Goal: Task Accomplishment & Management: Complete application form

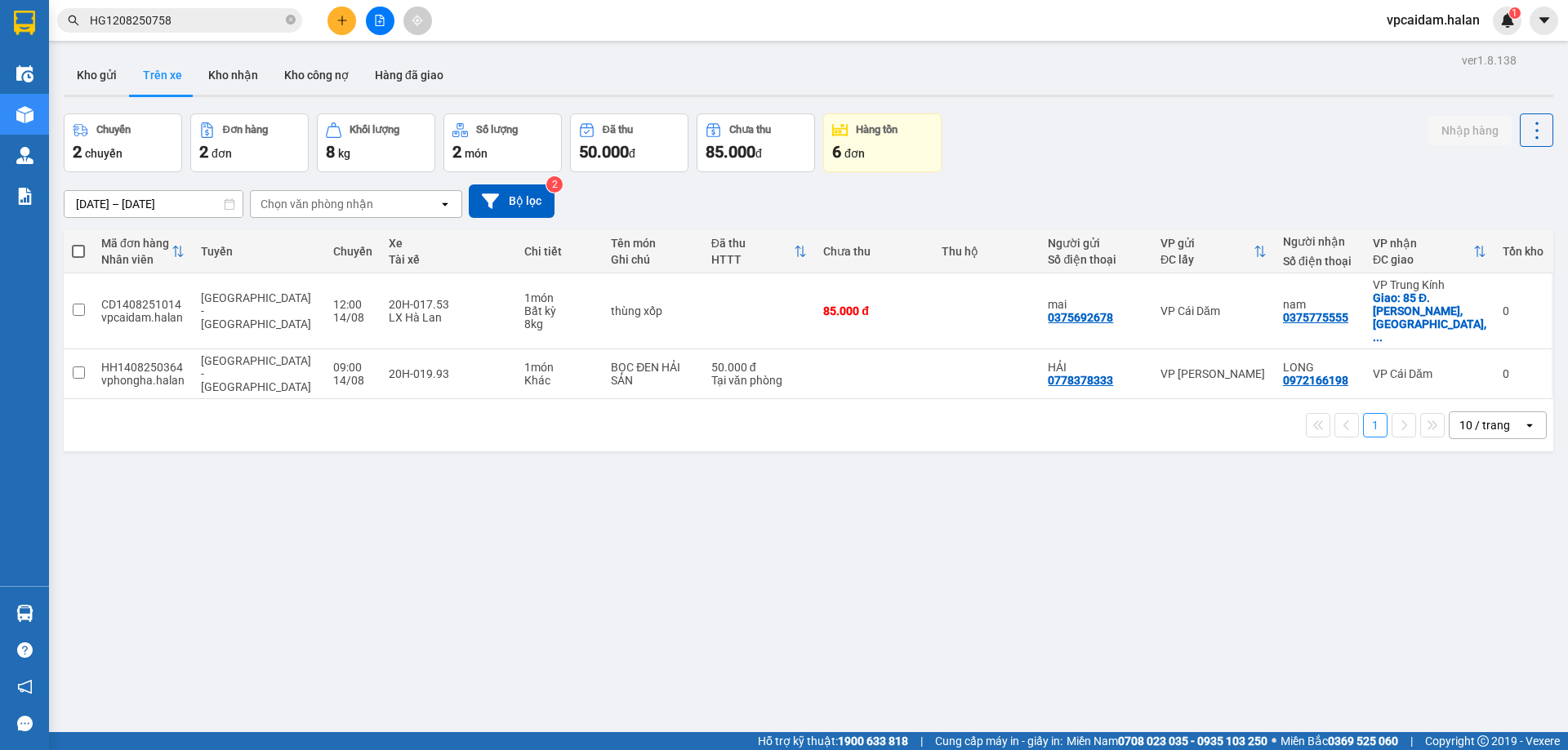
click at [640, 509] on div "ver 1.8.138 Kho gửi Trên xe Kho nhận Kho công nợ Hàng đã giao Chuyến 2 chuyến Đ…" at bounding box center [809, 424] width 1503 height 750
click at [102, 77] on button "Kho gửi" at bounding box center [96, 75] width 66 height 39
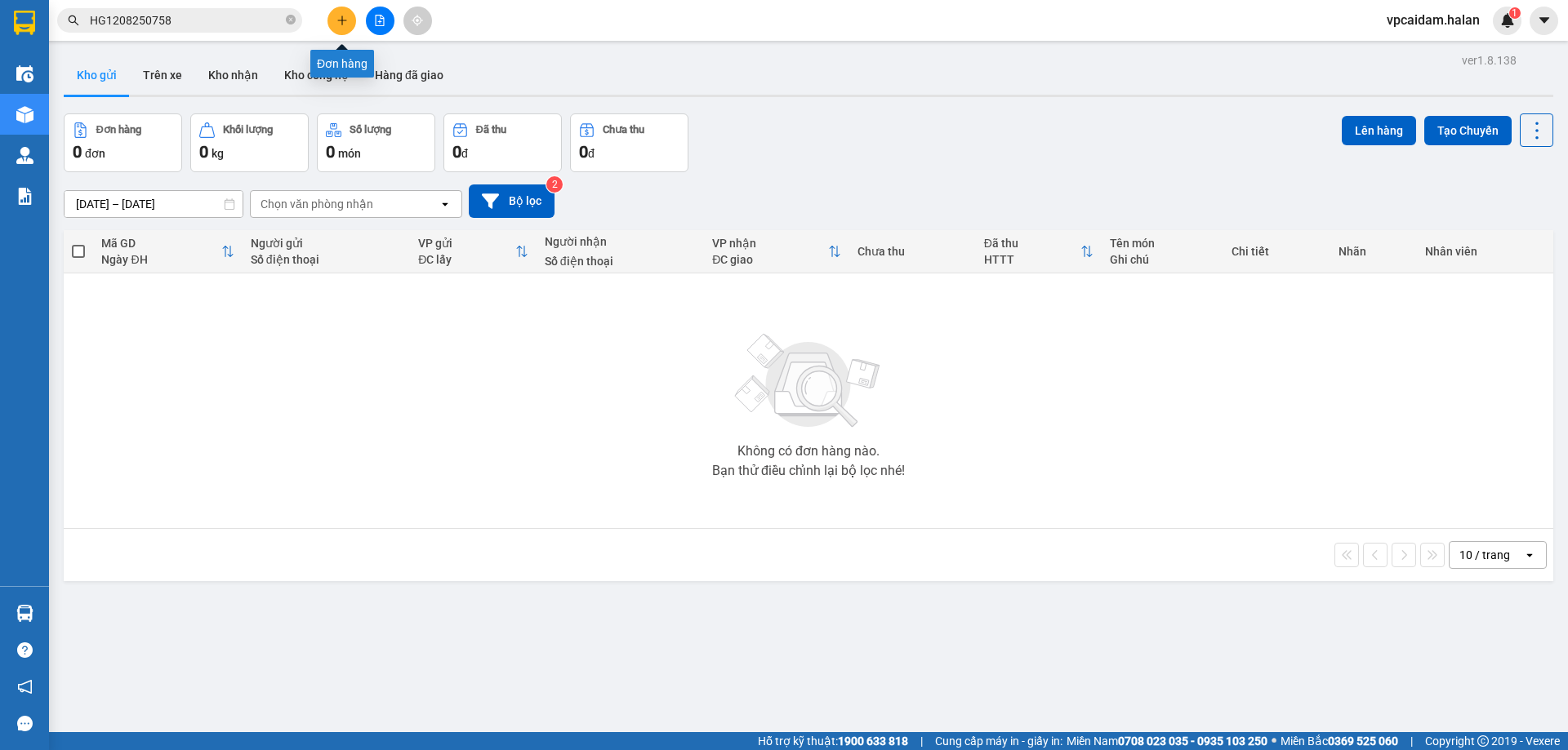
click at [338, 28] on button at bounding box center [341, 20] width 28 height 28
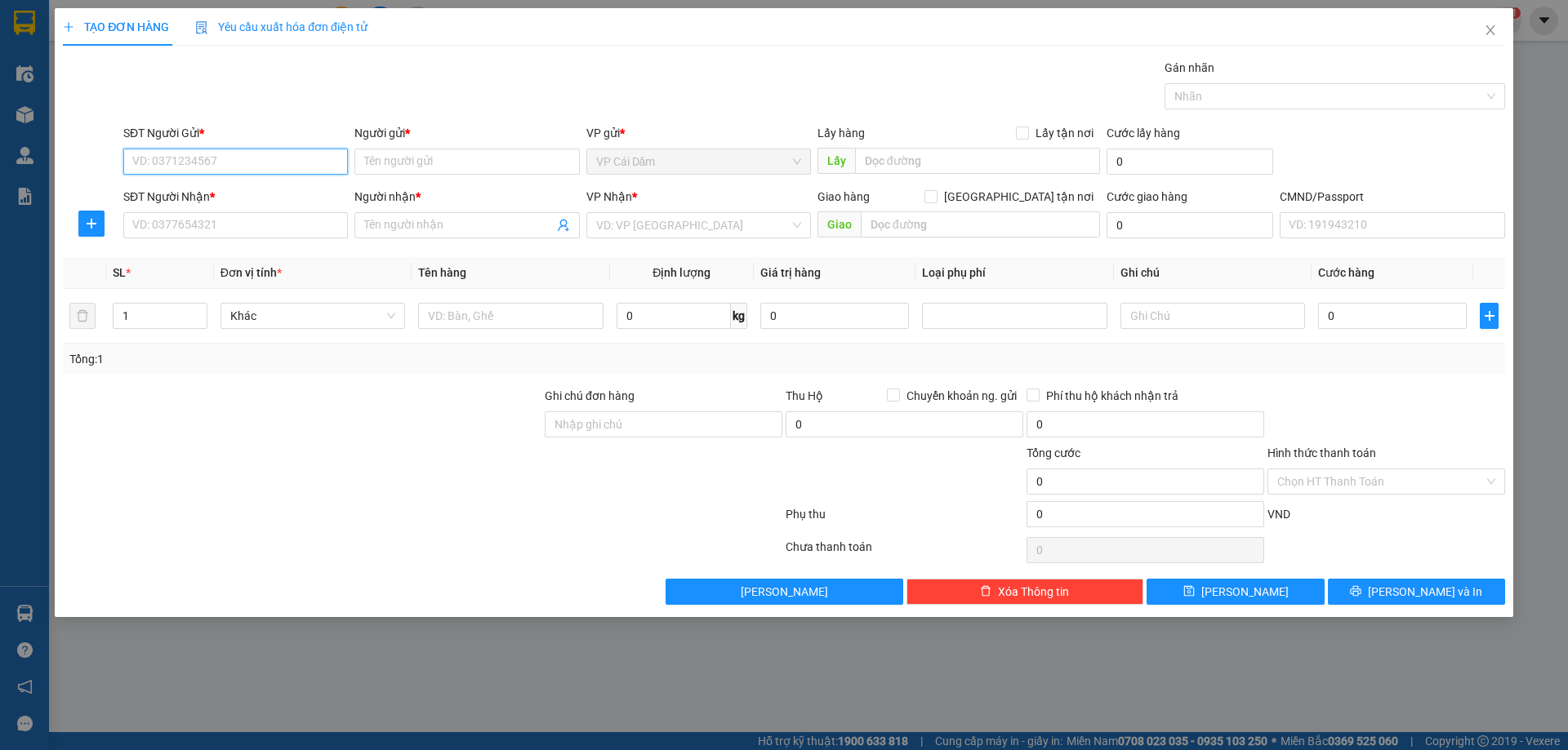
click at [204, 171] on input "SĐT Người Gửi *" at bounding box center [235, 162] width 225 height 26
click at [217, 164] on input "SĐT Người Gửi *" at bounding box center [235, 162] width 225 height 26
type input "0986148494"
click at [426, 160] on input "Người gửi *" at bounding box center [467, 162] width 225 height 26
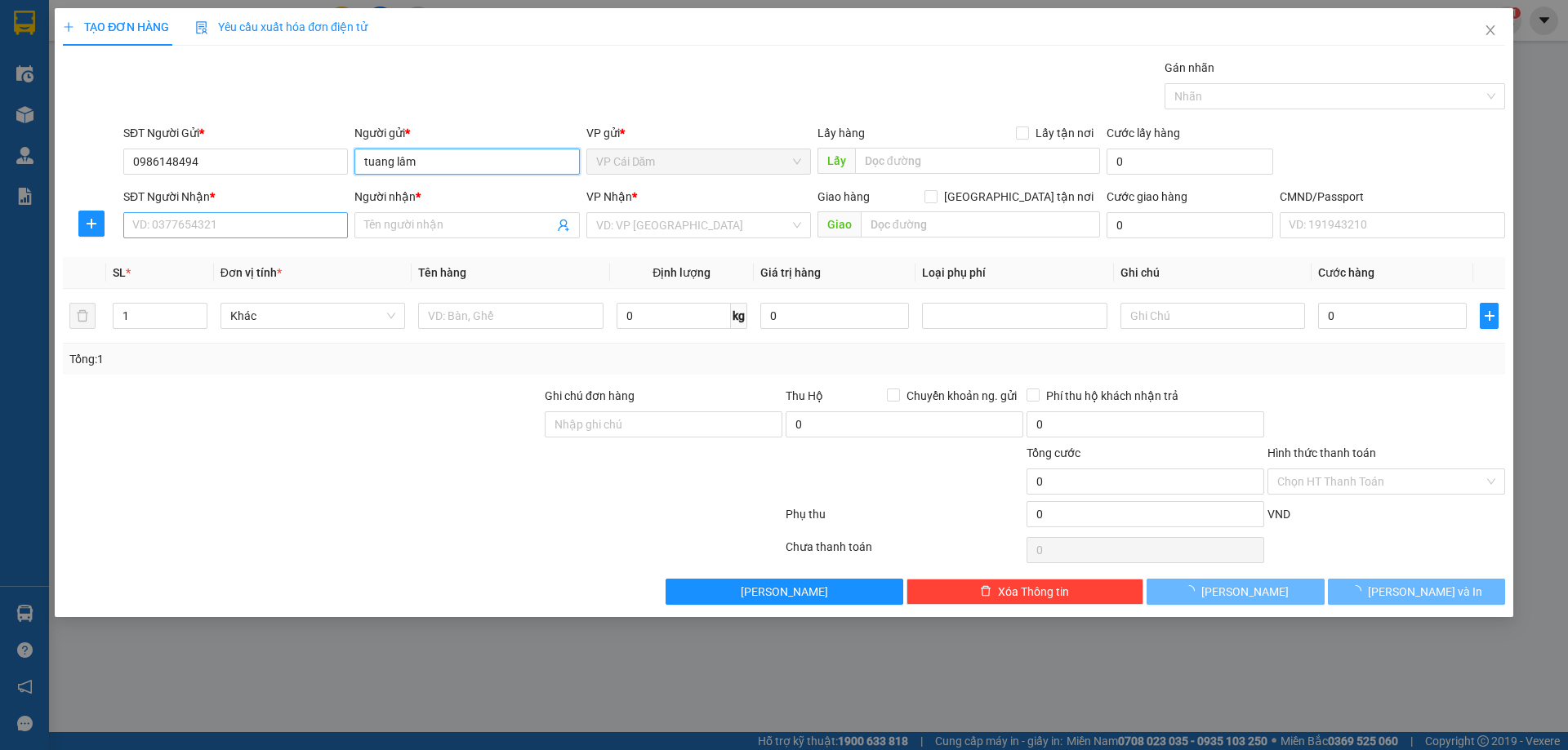
type input "tuang lâm"
click at [315, 226] on input "SĐT Người Nhận *" at bounding box center [235, 226] width 225 height 26
type input "0345342298"
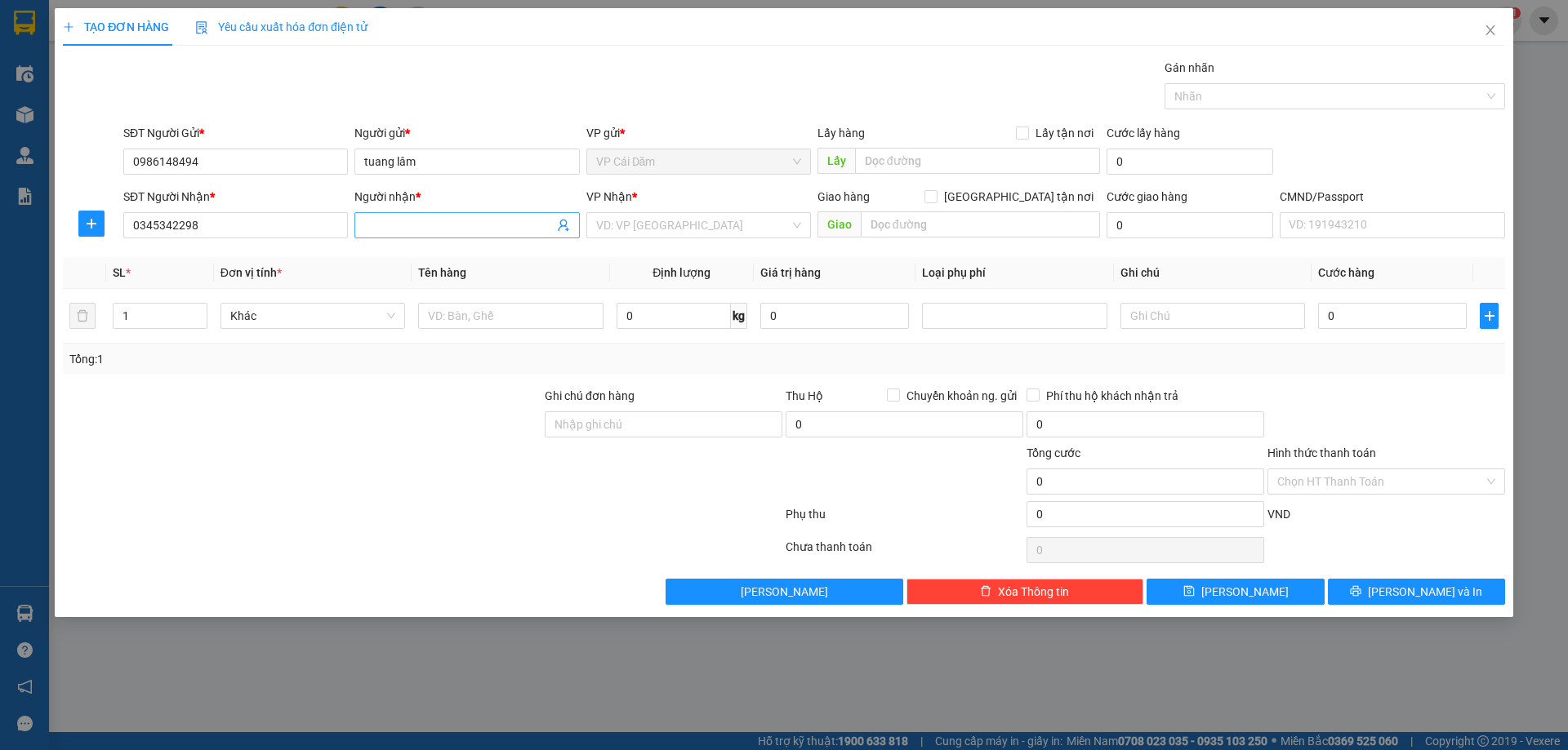
click at [417, 229] on input "Người nhận *" at bounding box center [459, 225] width 189 height 18
type input "hương"
click at [683, 226] on input "search" at bounding box center [692, 226] width 193 height 25
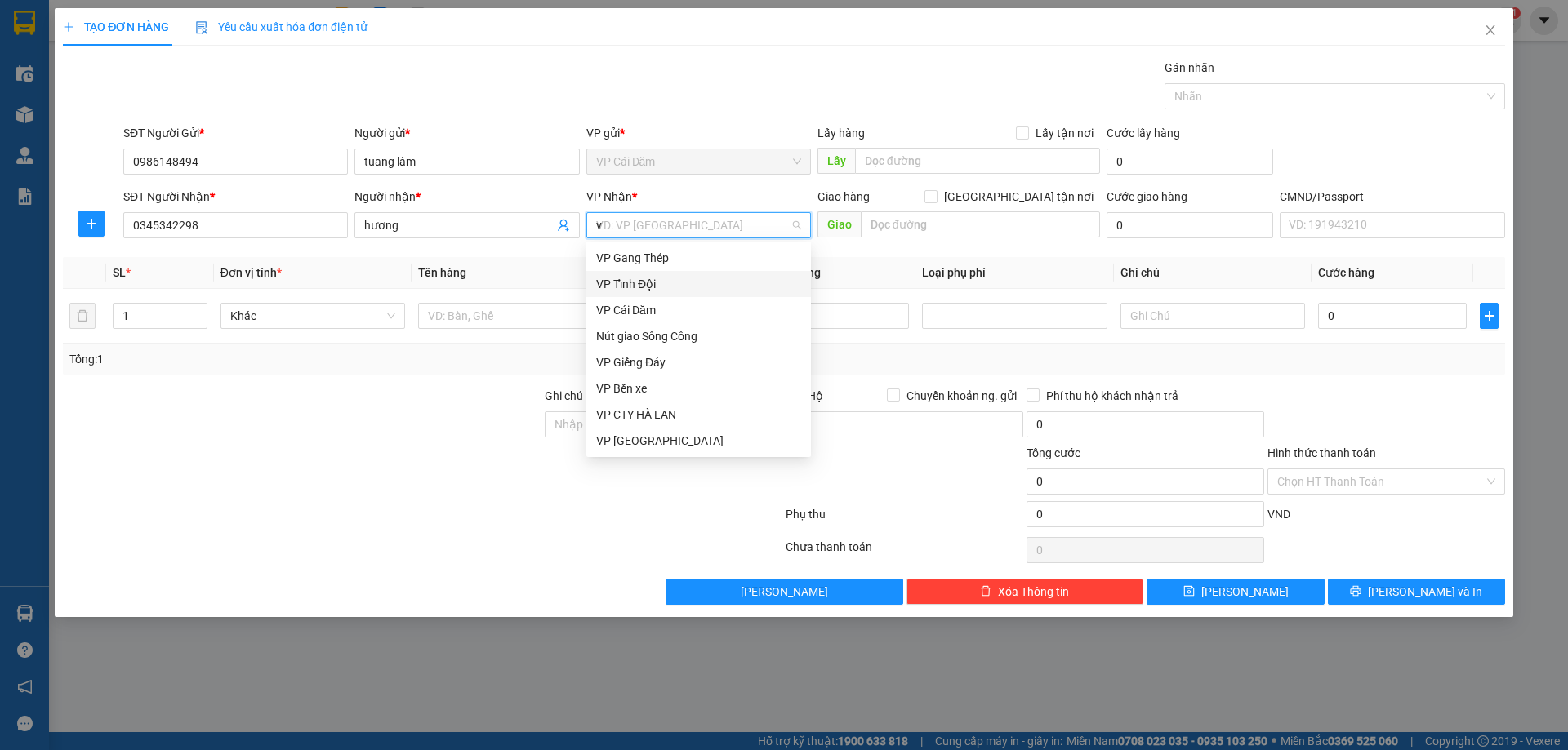
type input "vo"
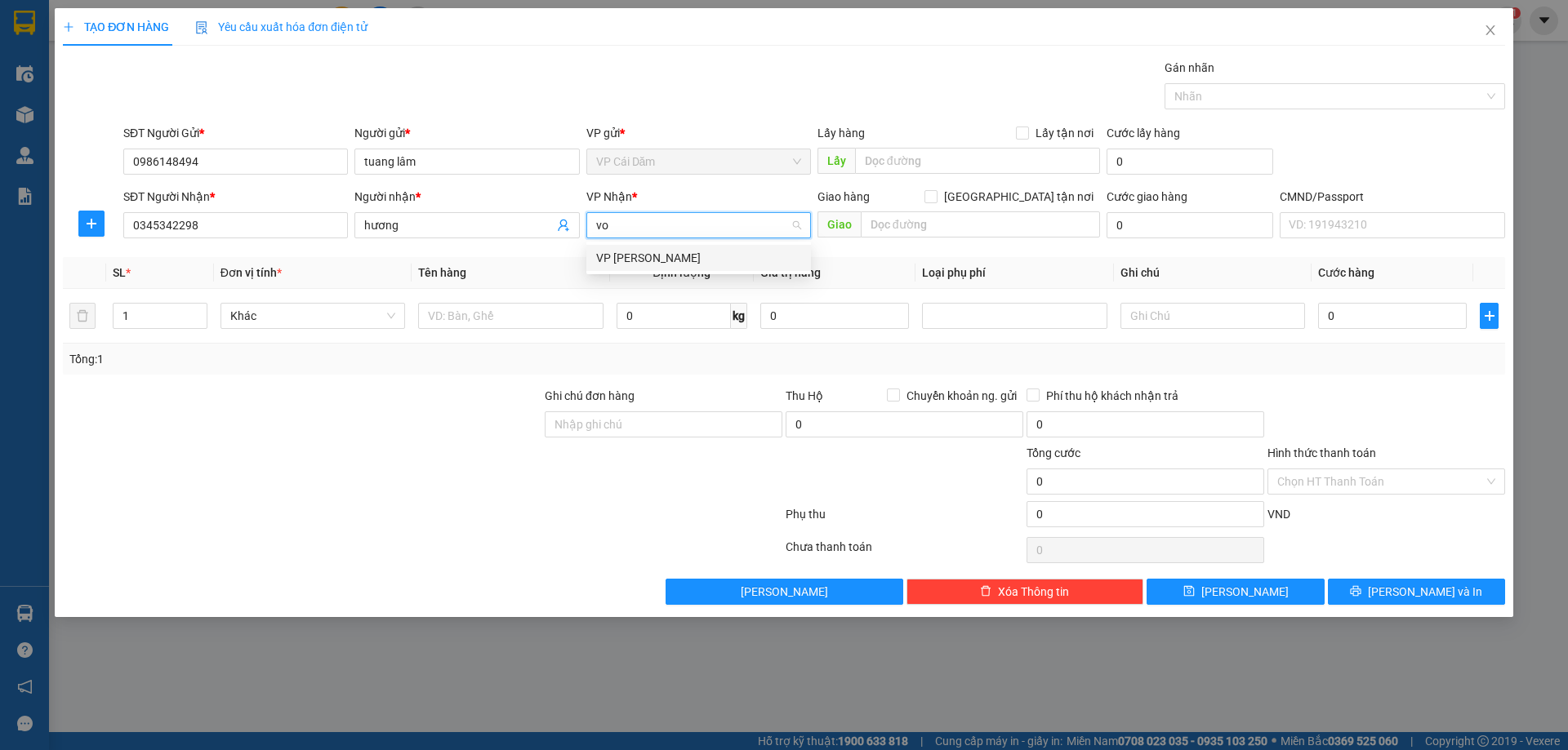
click at [673, 254] on div "VP [PERSON_NAME]" at bounding box center [698, 257] width 205 height 18
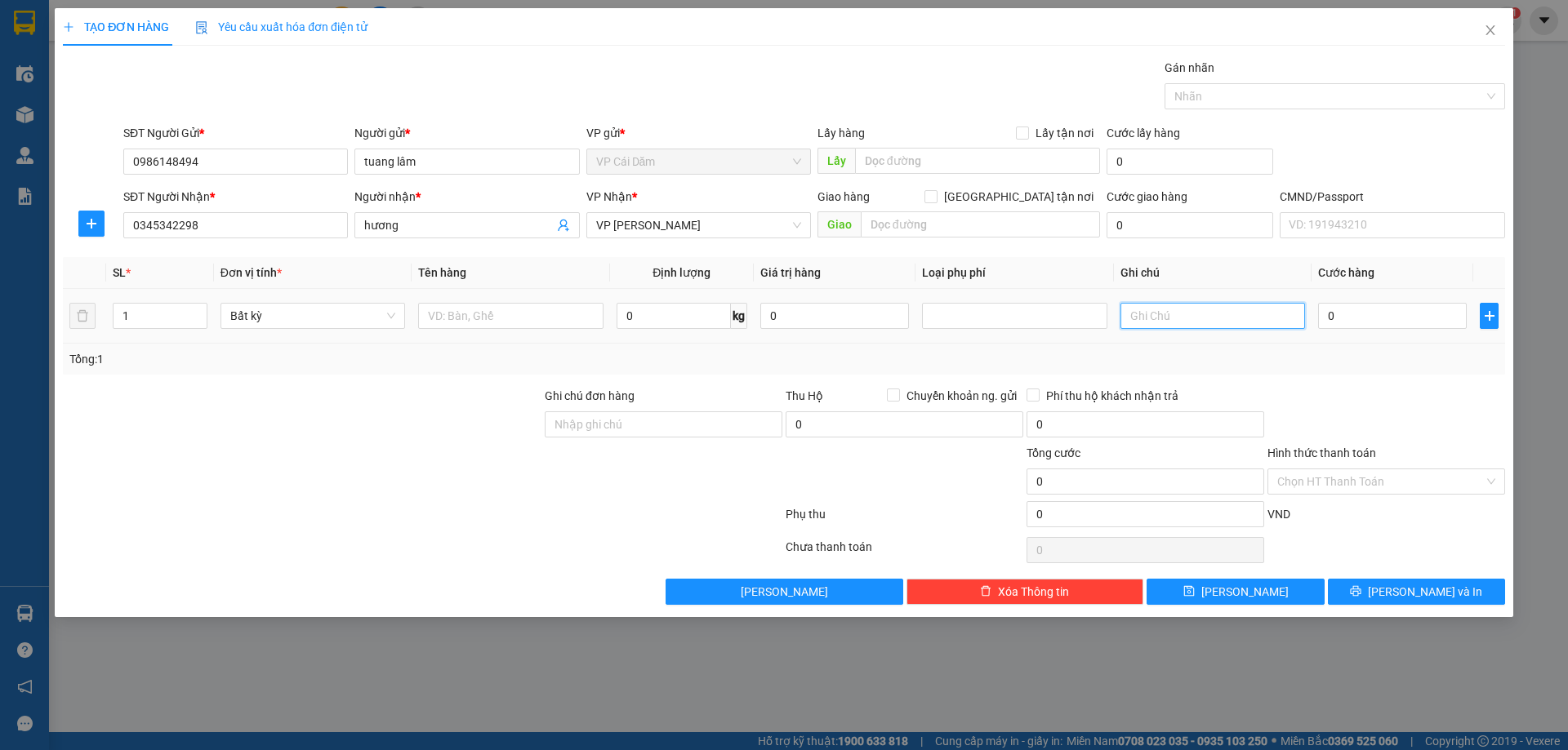
click at [1218, 305] on input "text" at bounding box center [1212, 316] width 184 height 26
type input "giam 30%"
click at [677, 321] on input "0" at bounding box center [674, 316] width 115 height 26
type input "6"
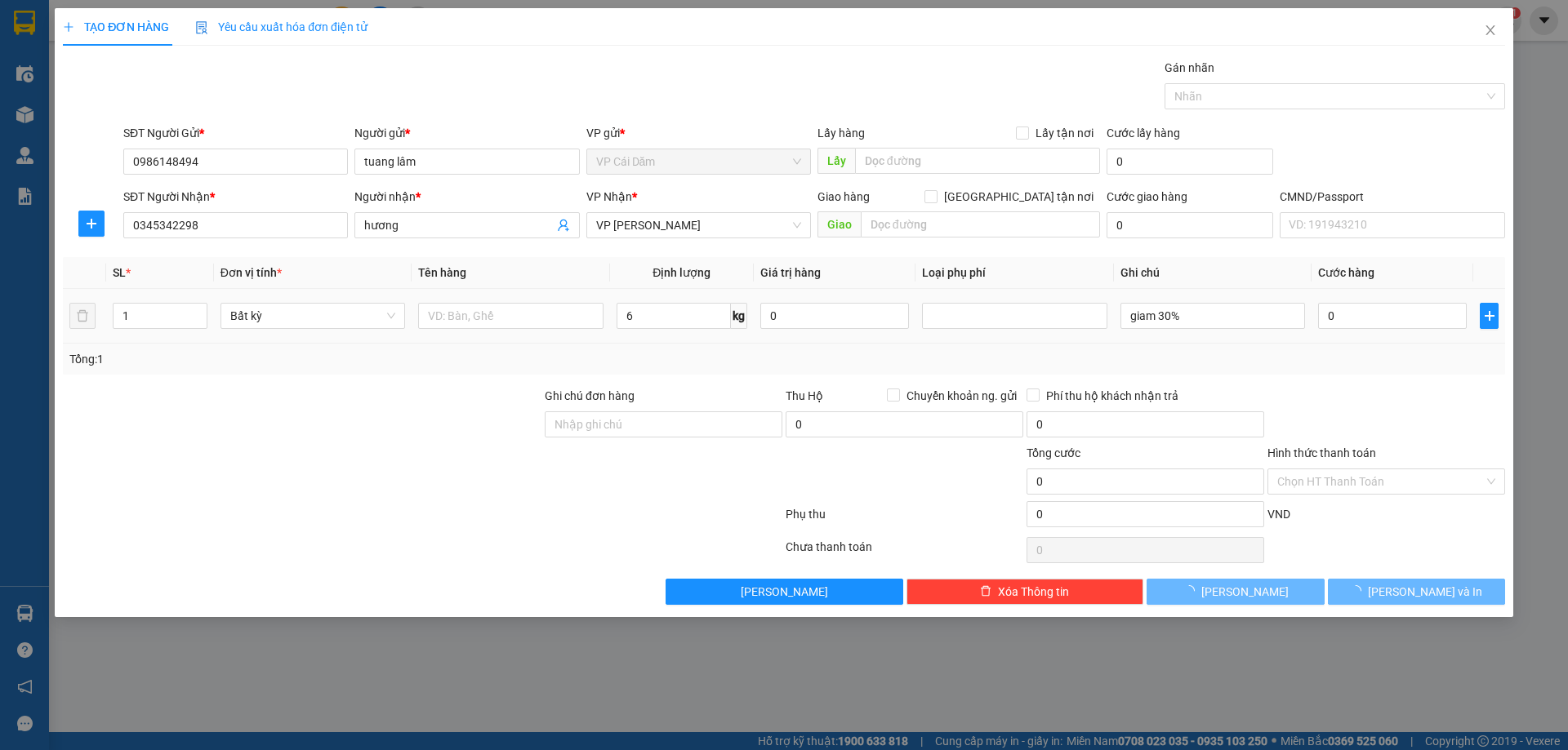
click at [1435, 302] on div "0" at bounding box center [1392, 316] width 149 height 33
type input "70.000"
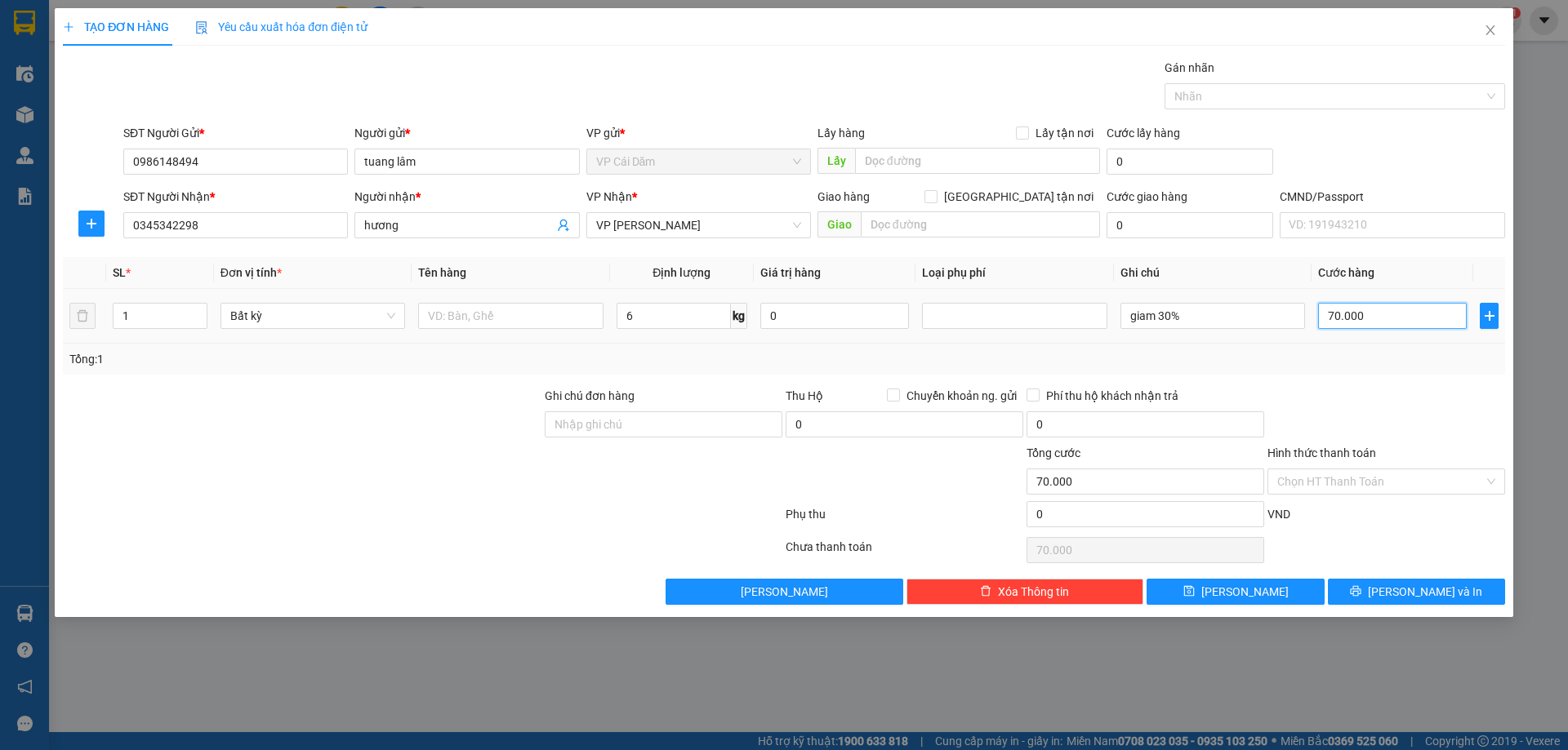
click at [1398, 324] on input "70.000" at bounding box center [1392, 316] width 149 height 26
type input "0"
type input "50"
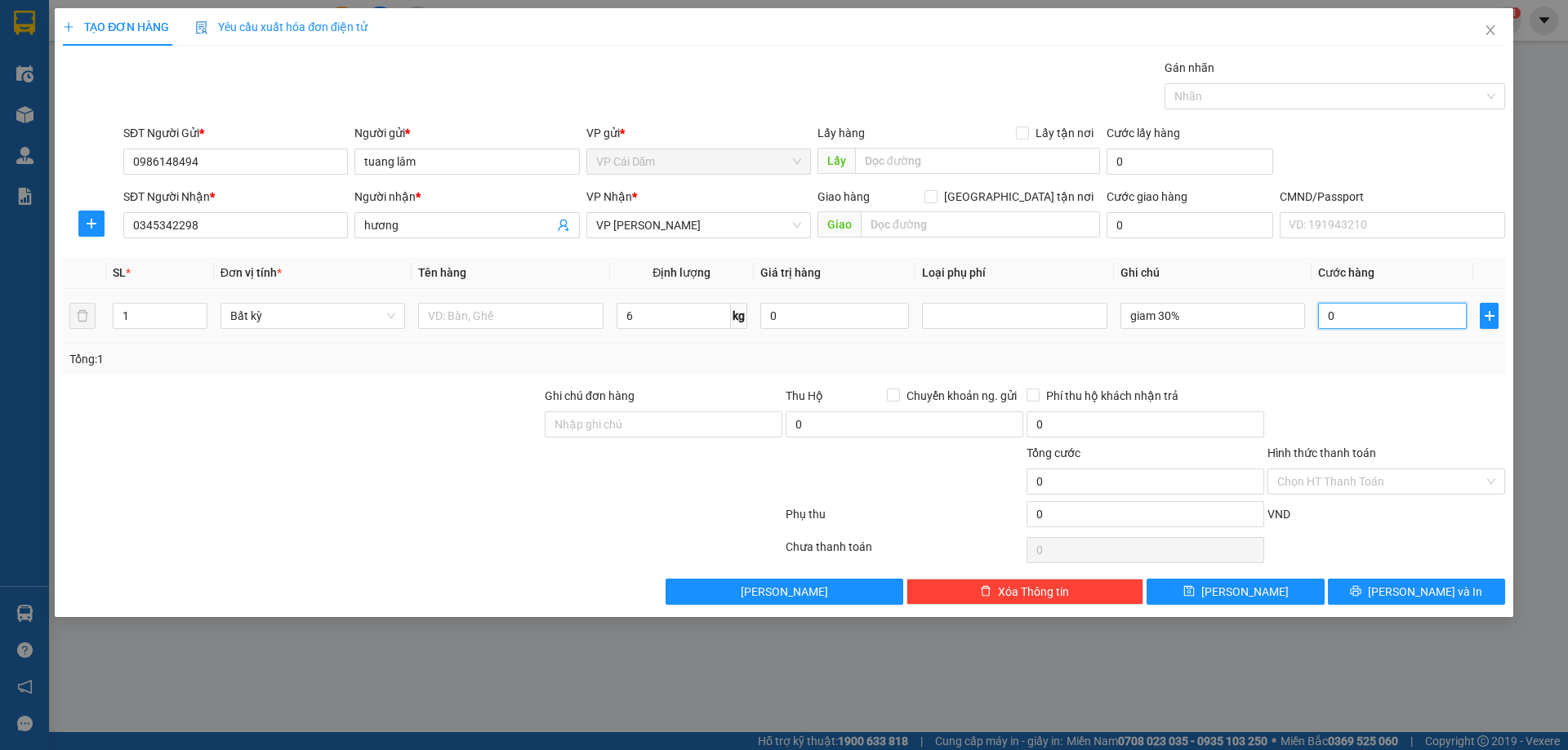
type input "50"
type input "500"
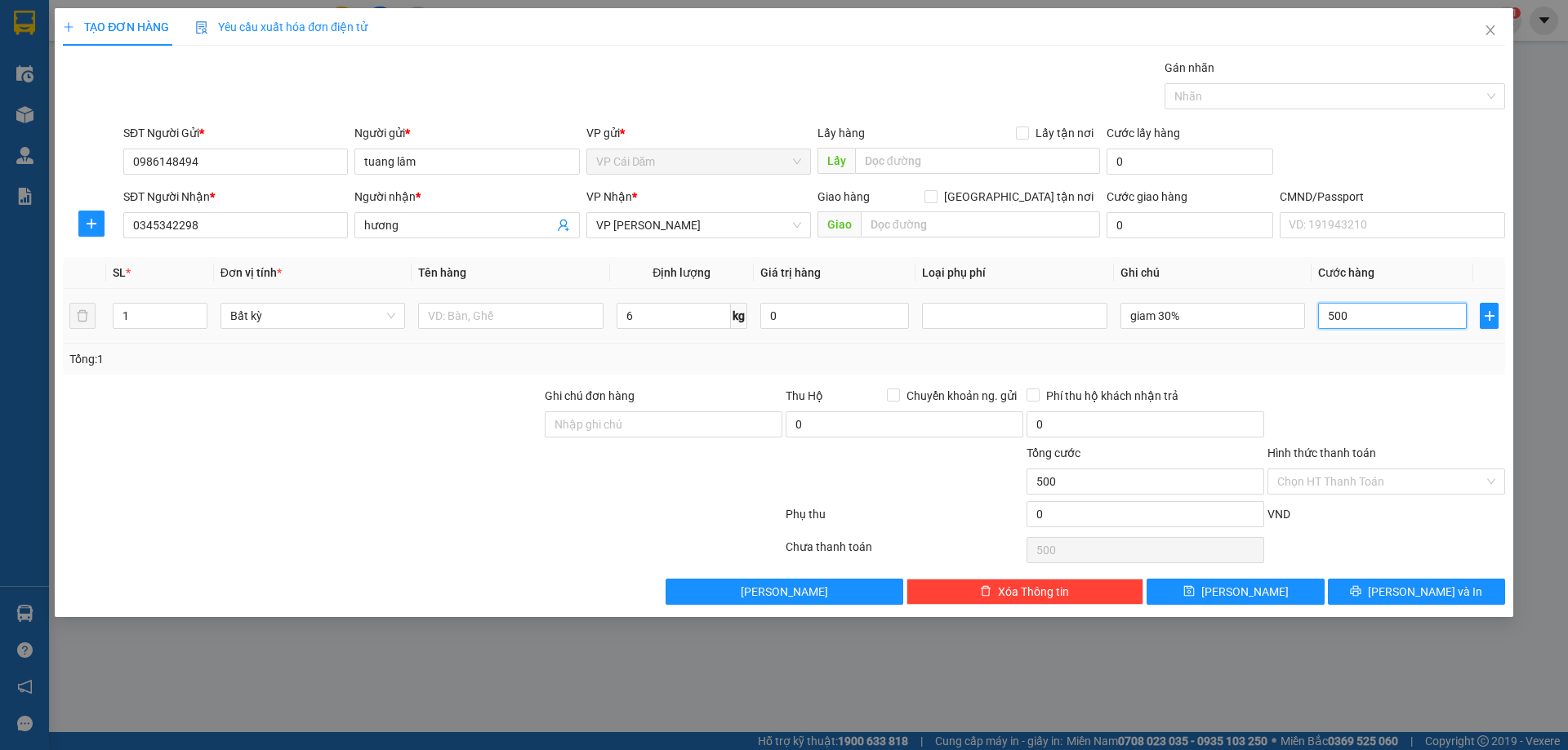
type input "5.000"
type input "50.000"
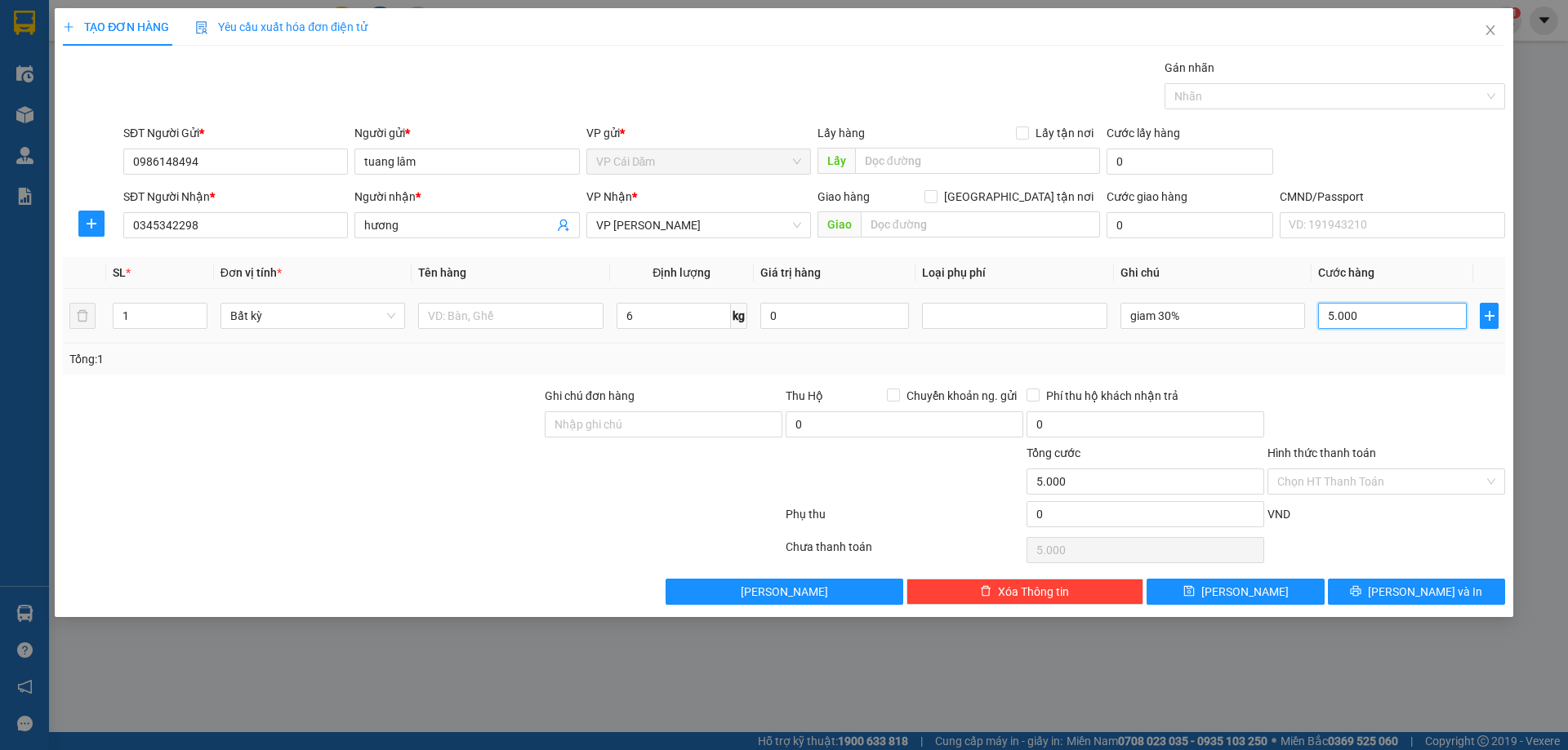
type input "50.000"
click at [1407, 597] on span "[PERSON_NAME] và In" at bounding box center [1425, 591] width 115 height 18
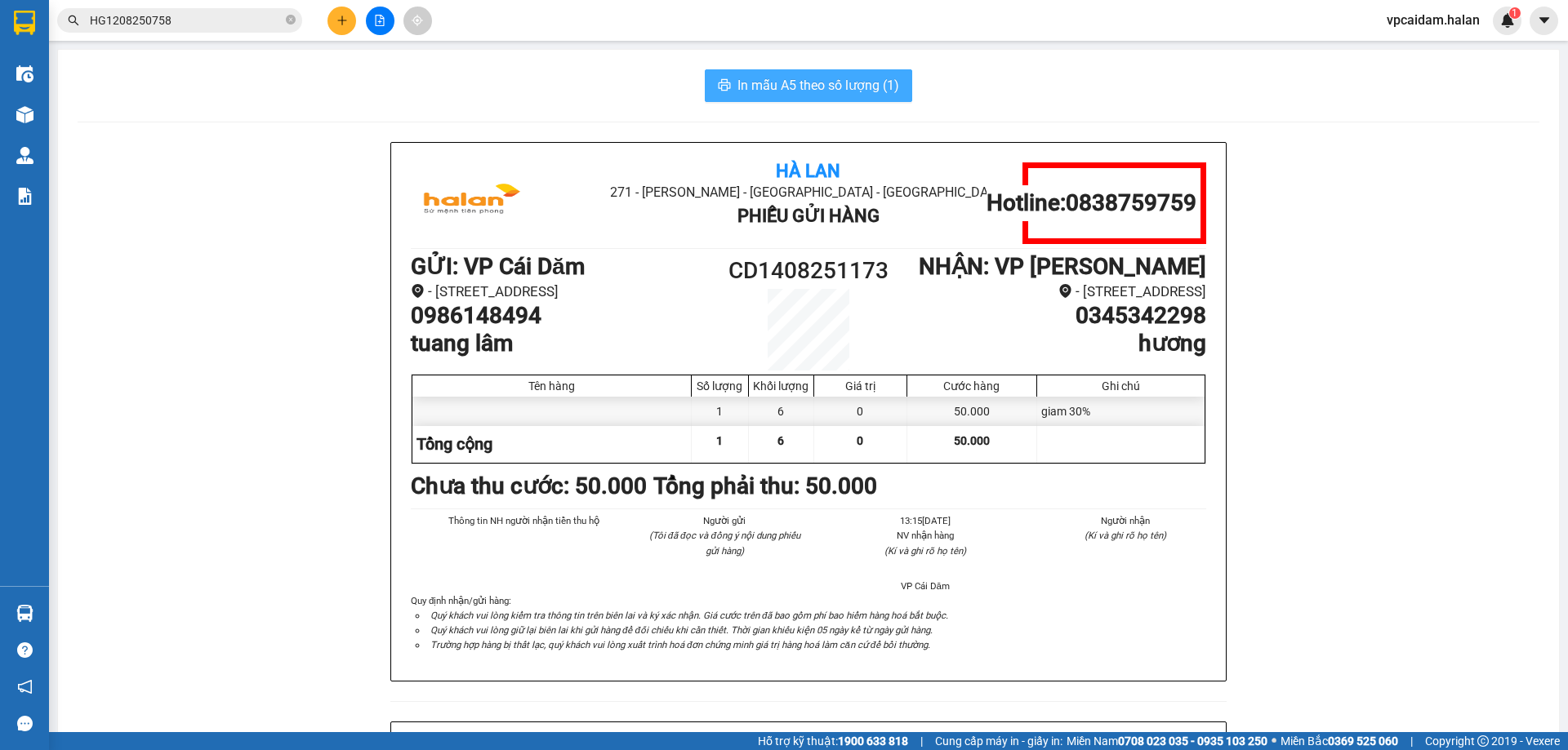
click at [765, 93] on span "In mẫu A5 theo số lượng (1)" at bounding box center [818, 85] width 161 height 20
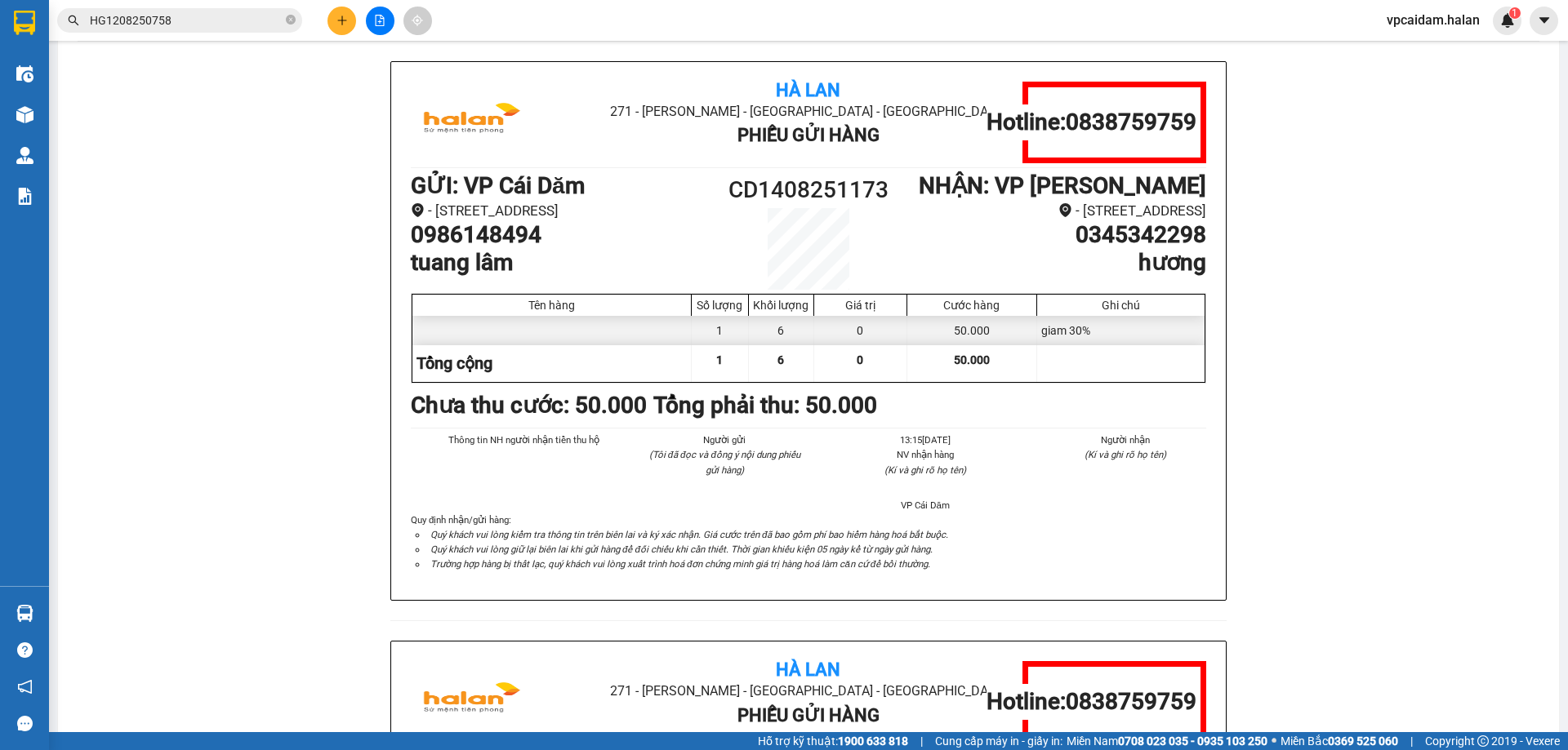
scroll to position [82, 0]
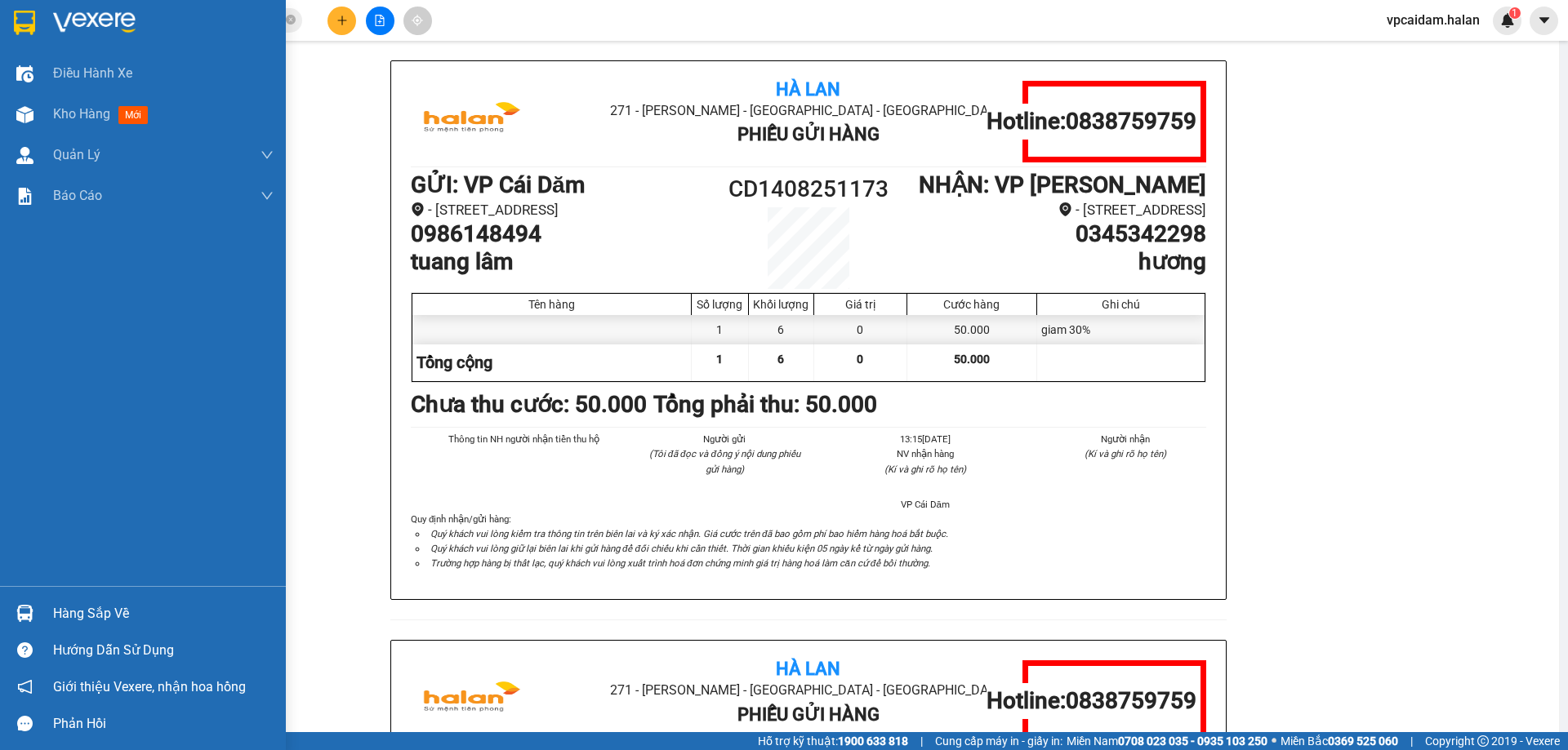
click at [60, 611] on div "Hàng sắp về" at bounding box center [163, 613] width 220 height 25
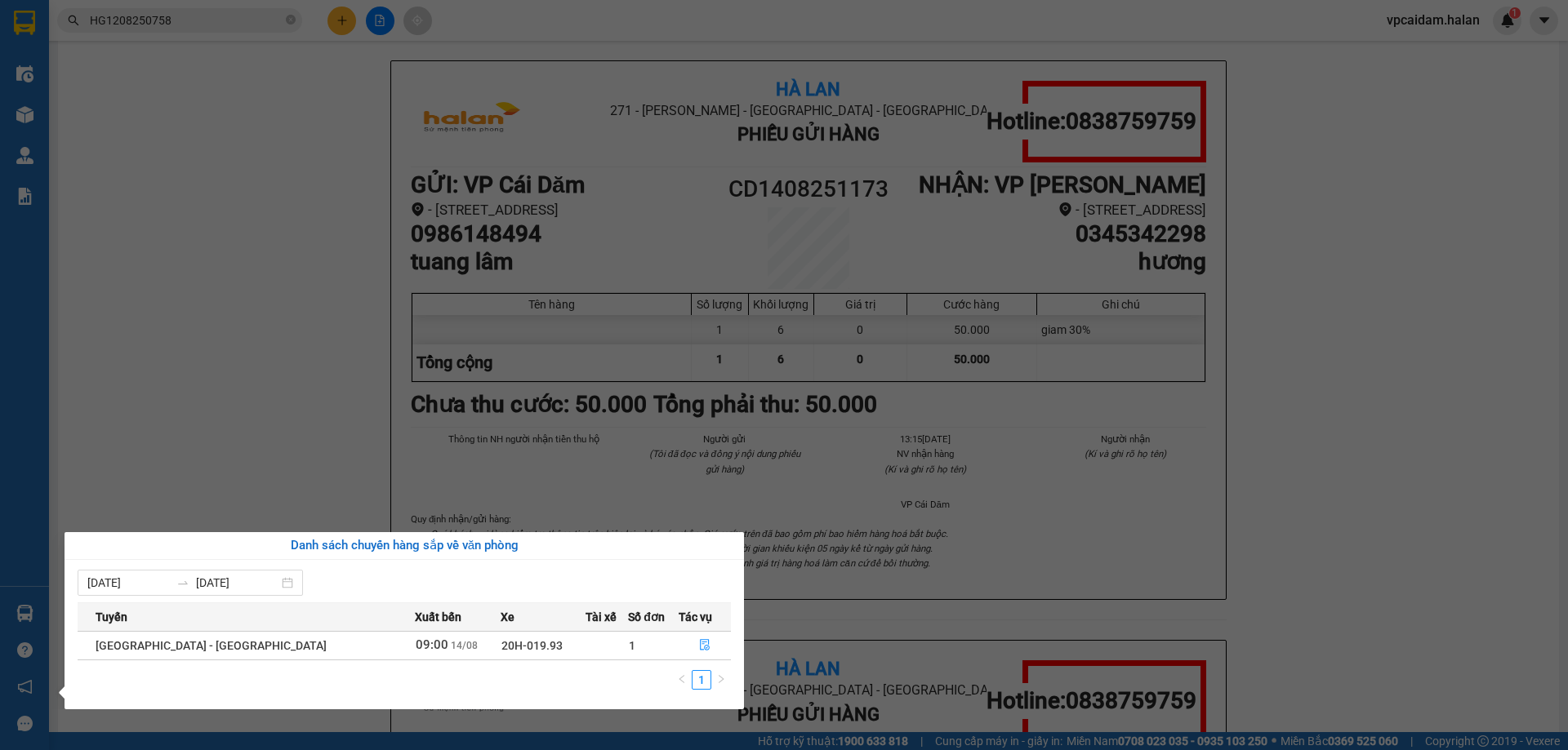
click at [153, 286] on section "Kết quả tìm kiếm ( 1 ) Bộ lọc Mã ĐH Trạng thái Món hàng Thu hộ Tổng cước Chưa c…" at bounding box center [784, 375] width 1568 height 750
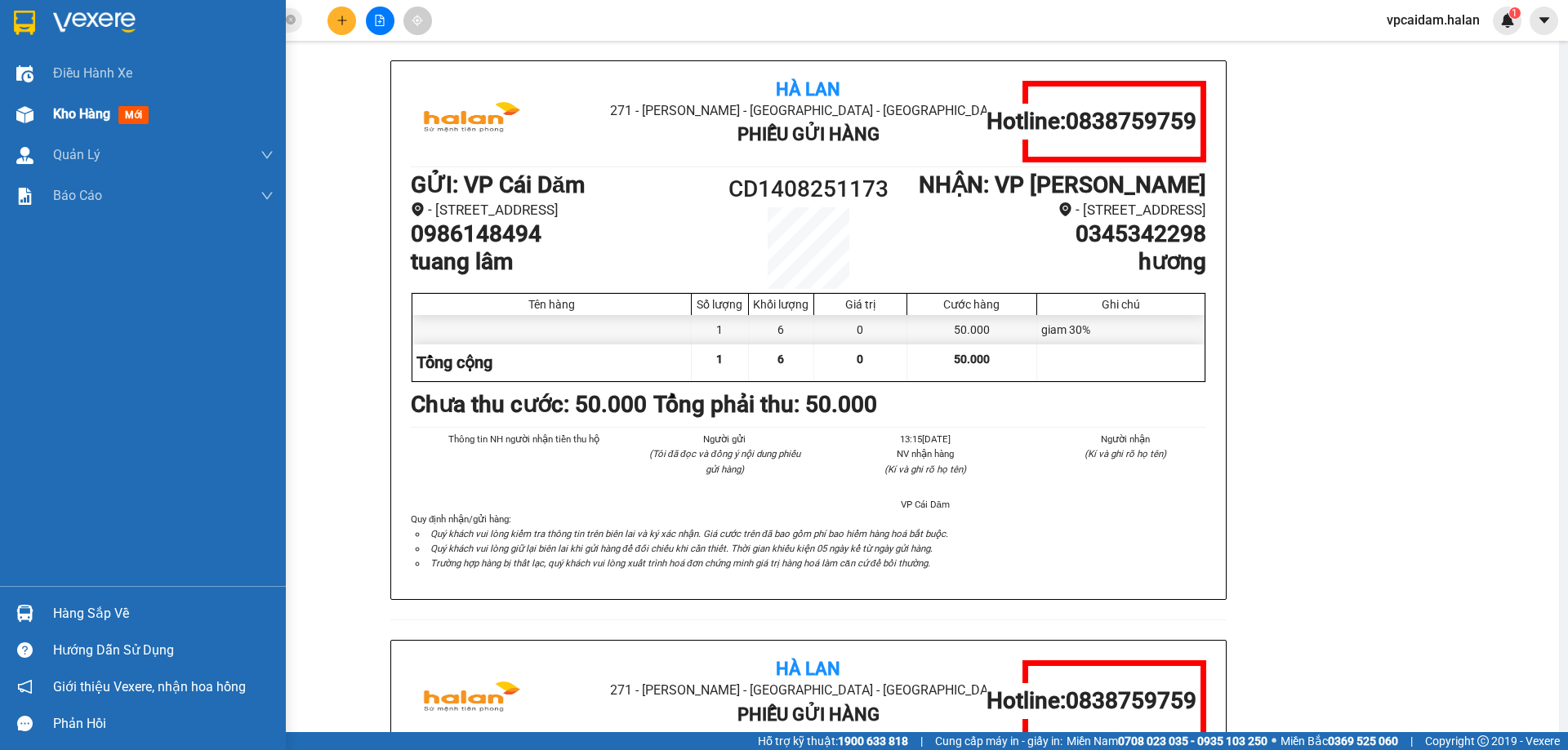
click at [85, 119] on span "Kho hàng" at bounding box center [81, 114] width 57 height 16
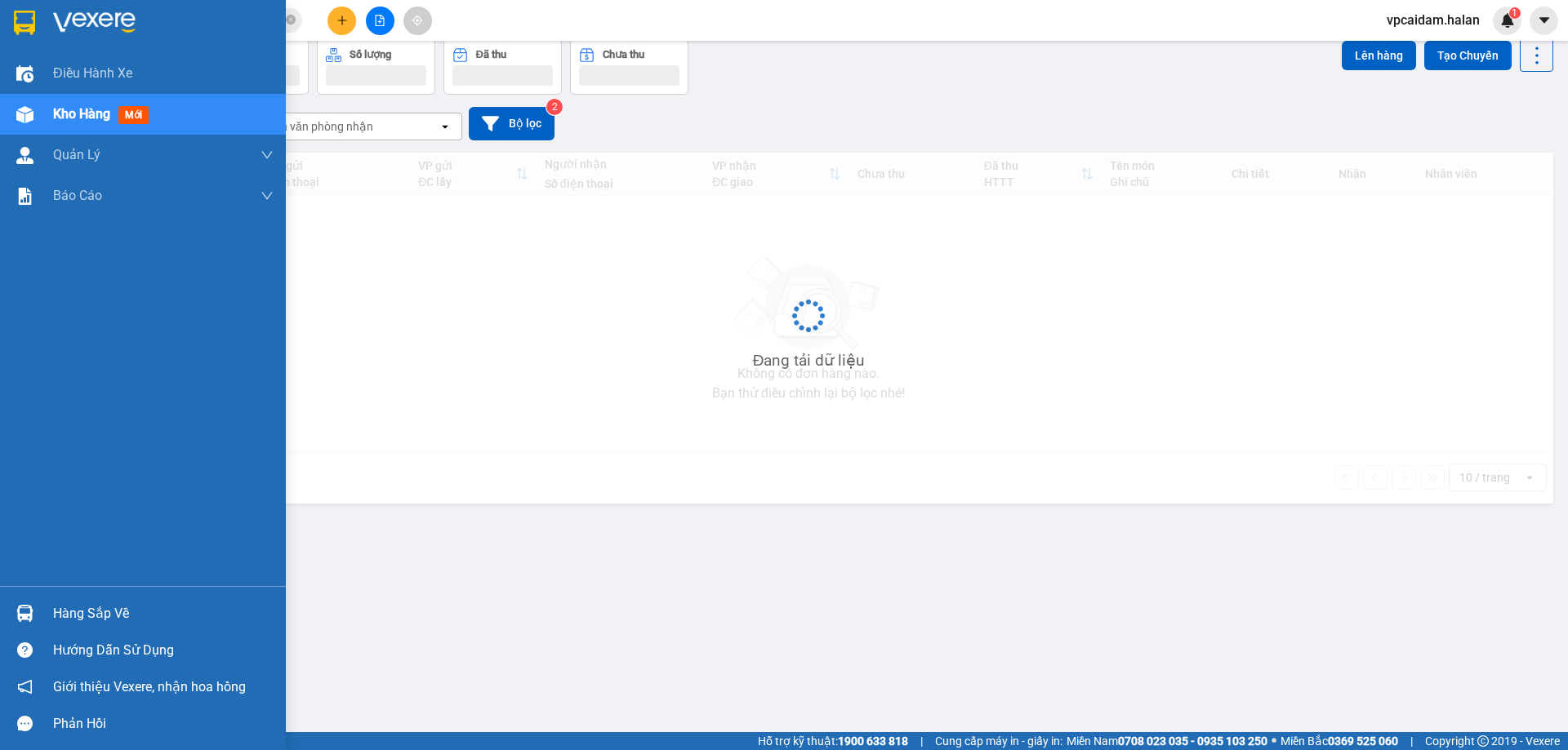
scroll to position [75, 0]
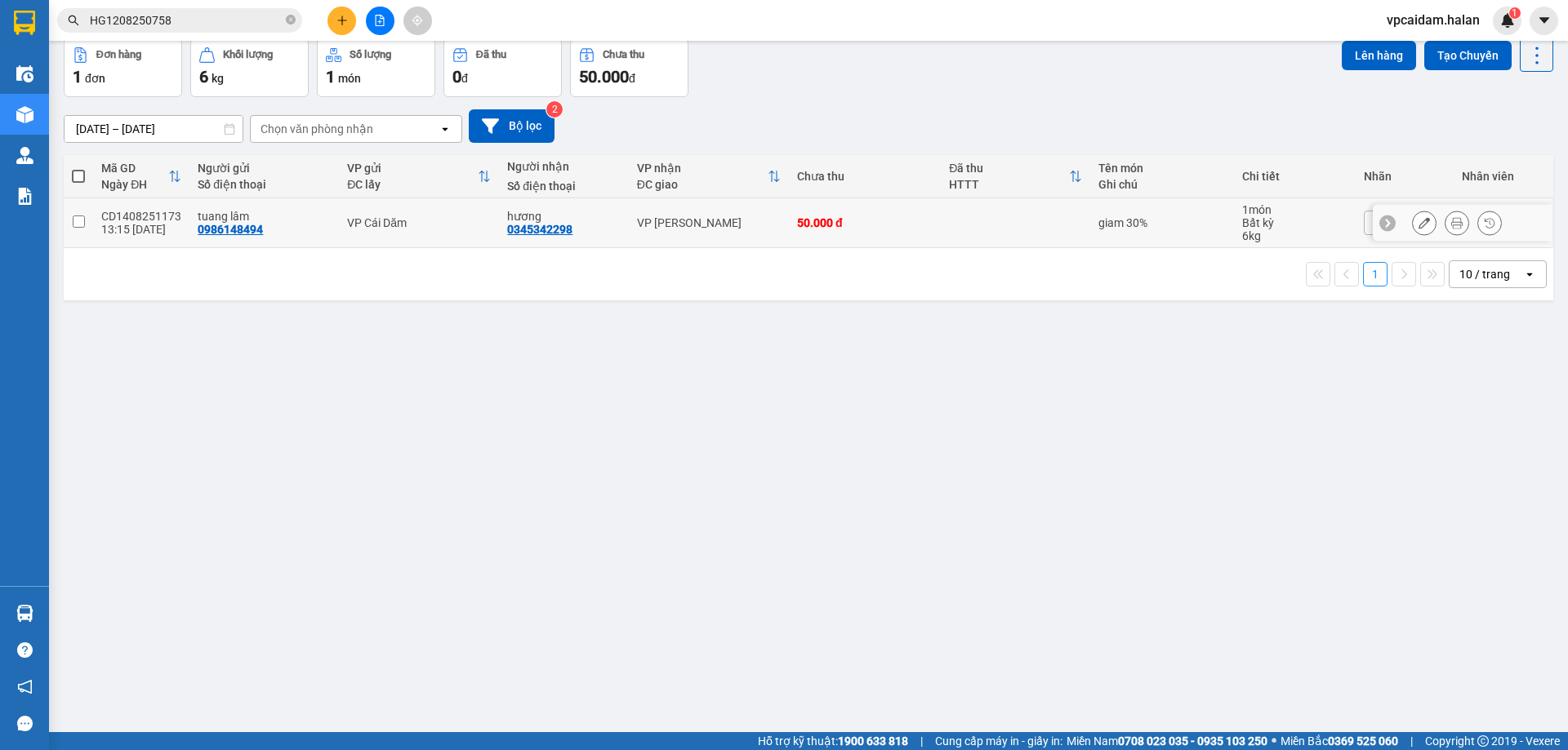
click at [325, 236] on td "tuang lâm 0986148494" at bounding box center [264, 223] width 149 height 49
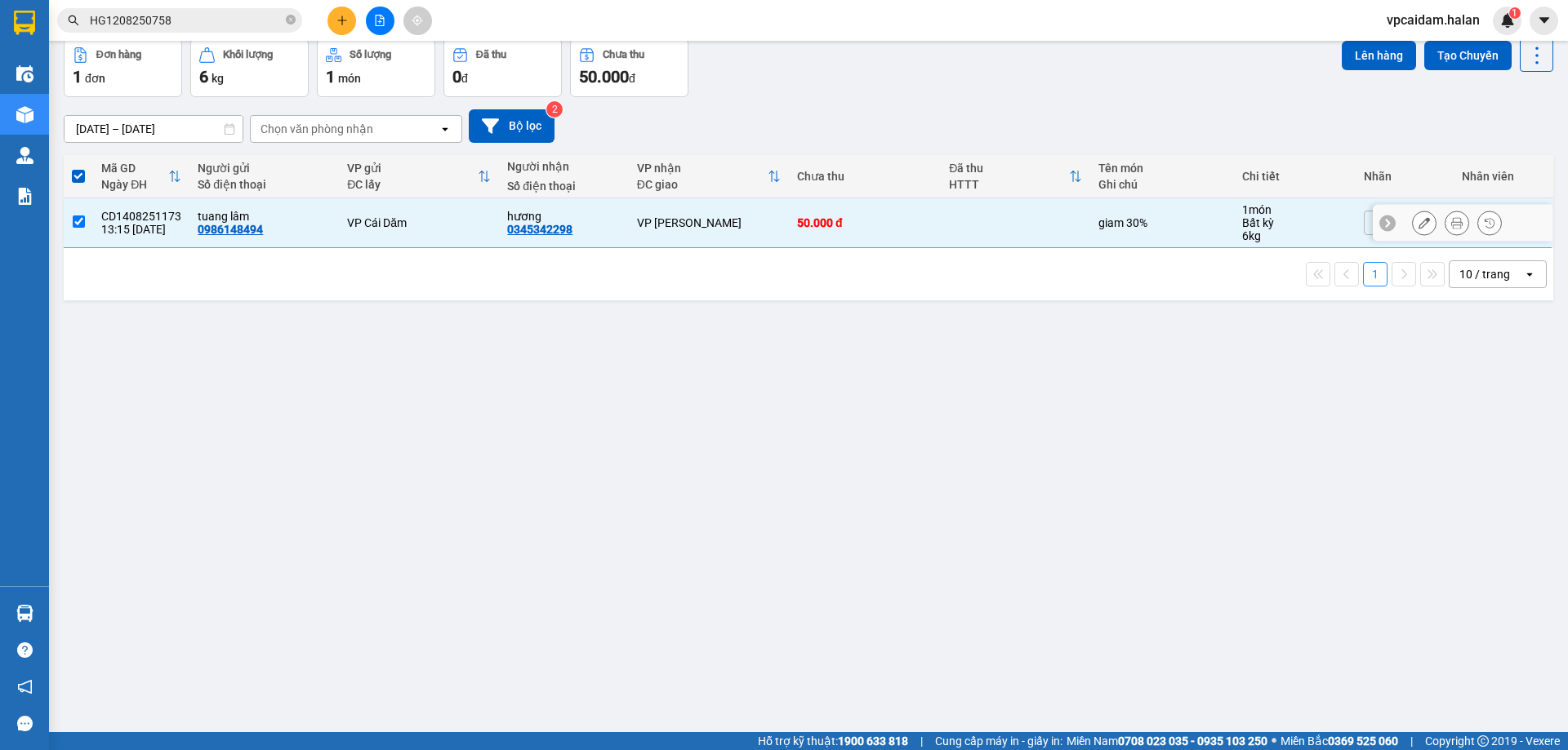
click at [325, 236] on td "tuang lâm 0986148494" at bounding box center [264, 223] width 149 height 49
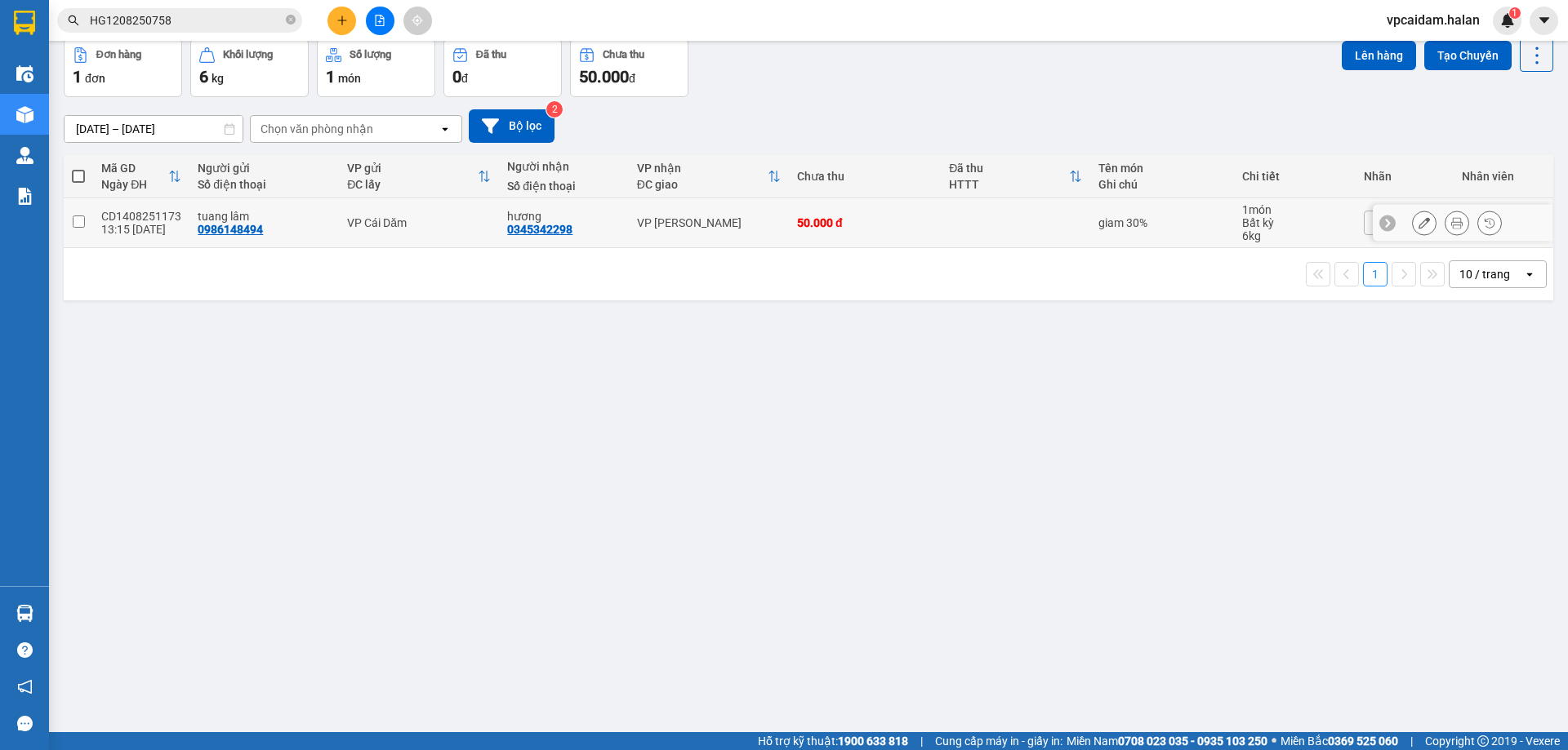
click at [1271, 223] on div "Bất kỳ" at bounding box center [1294, 222] width 105 height 13
checkbox input "true"
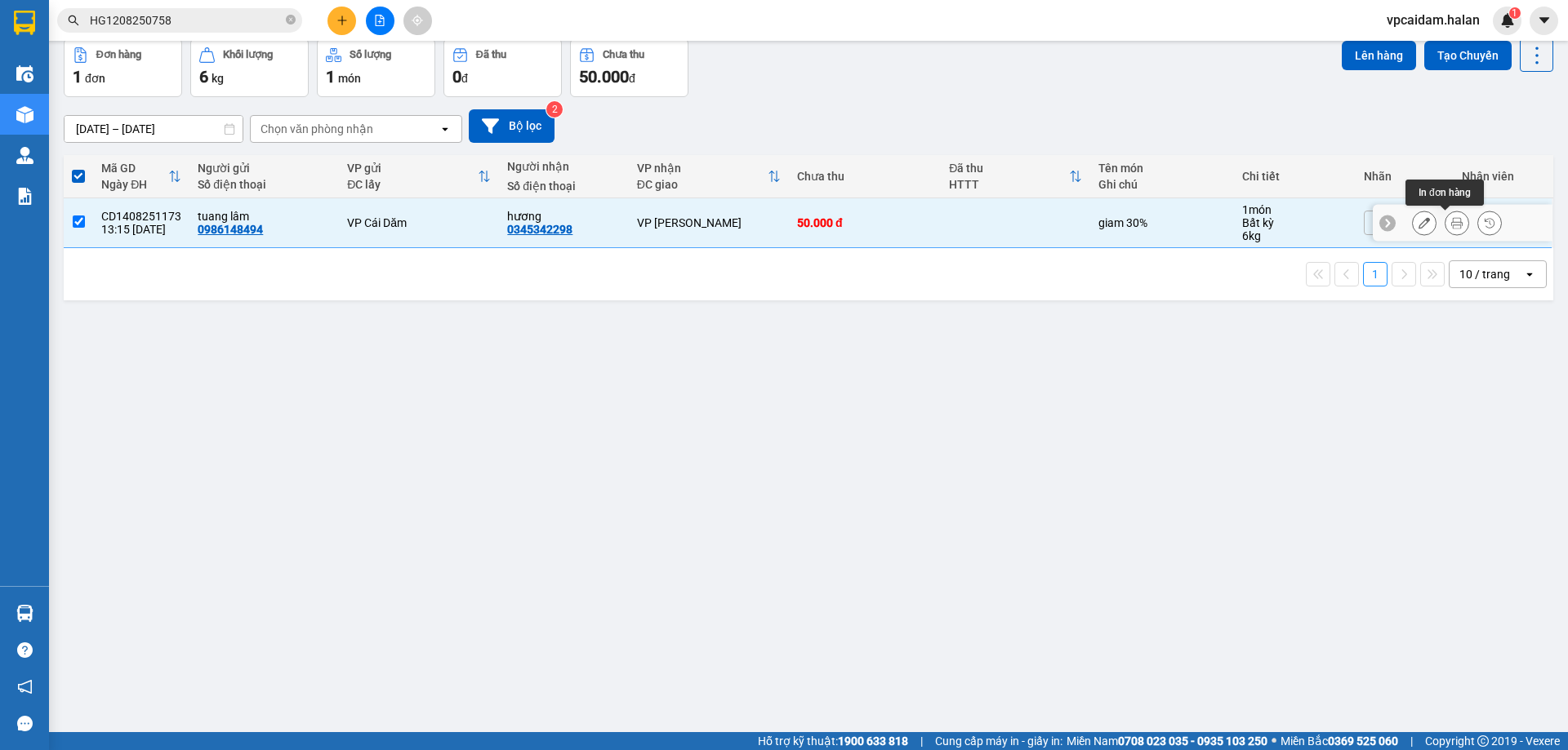
click at [1451, 222] on icon at bounding box center [1456, 222] width 11 height 11
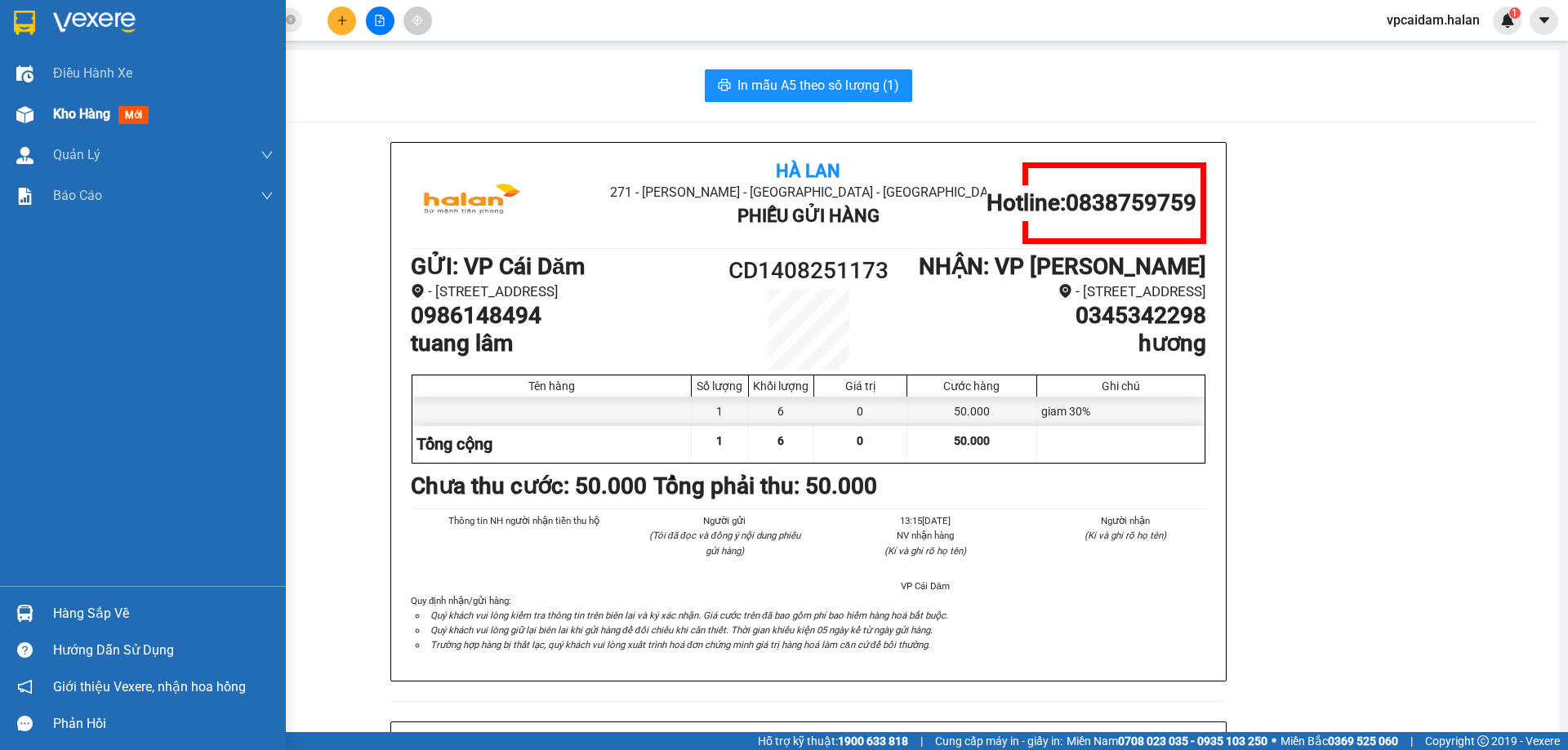
click at [61, 118] on span "Kho hàng" at bounding box center [81, 114] width 57 height 16
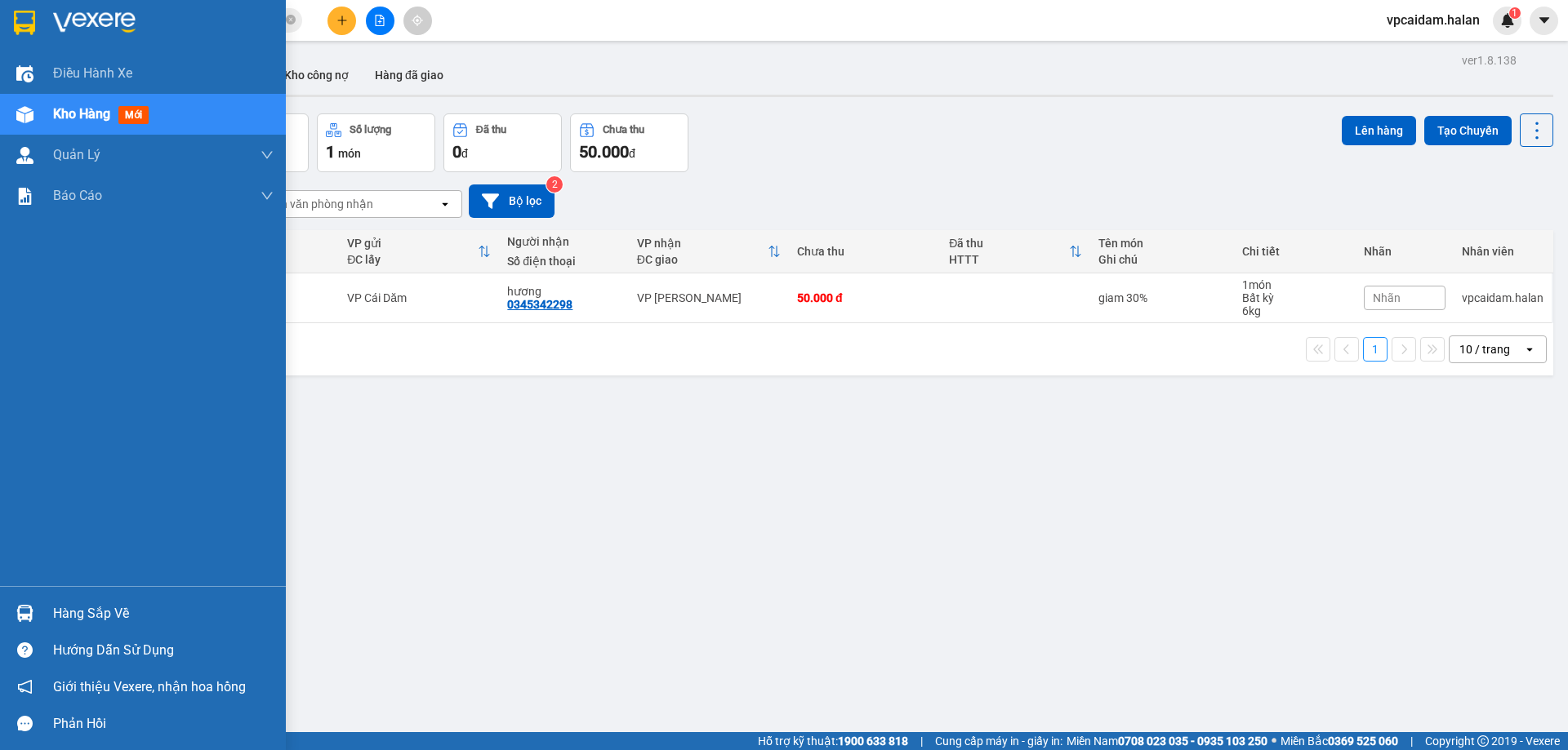
click at [116, 608] on div "Hàng sắp về" at bounding box center [163, 613] width 220 height 25
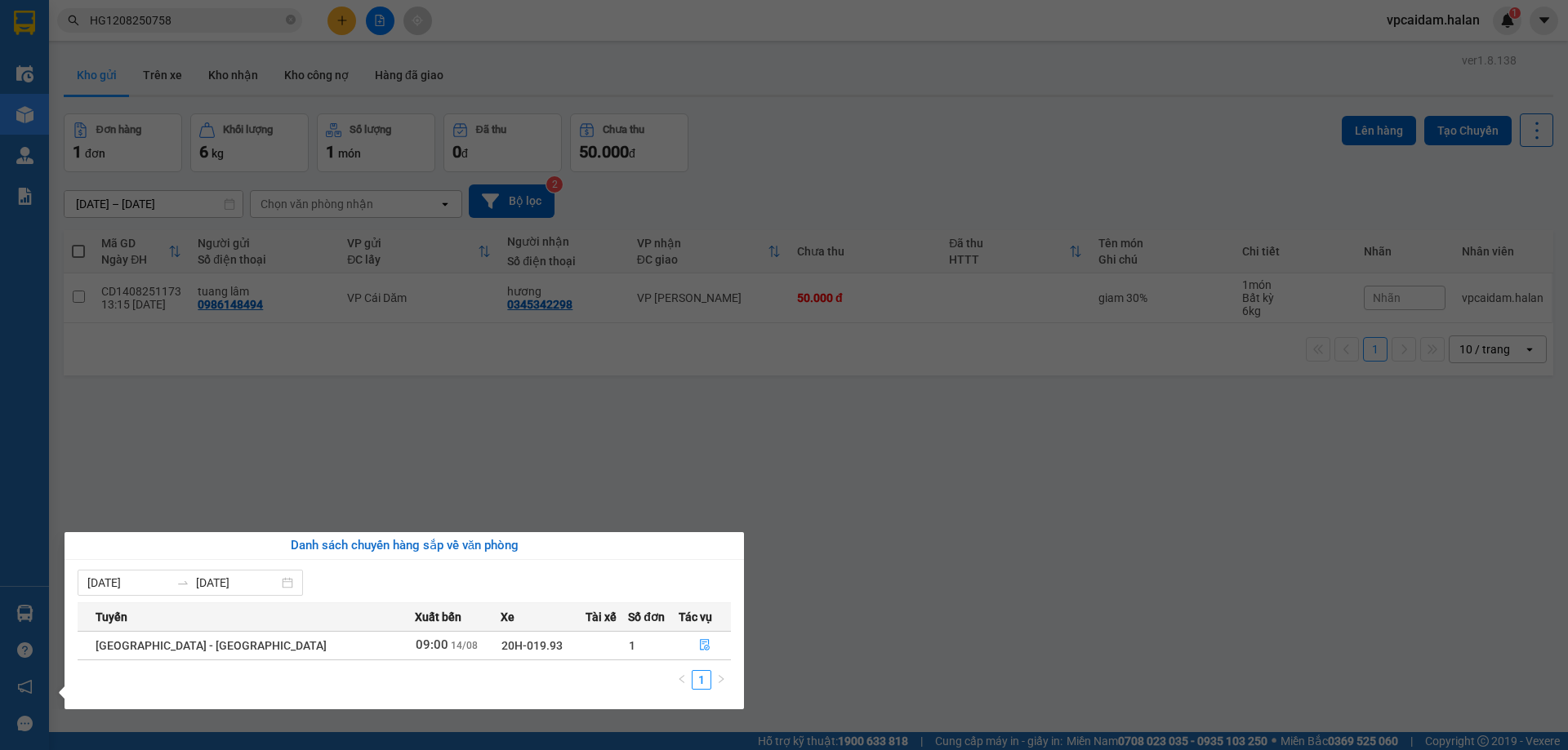
click at [287, 642] on td "[GEOGRAPHIC_DATA] - [GEOGRAPHIC_DATA]" at bounding box center [245, 645] width 336 height 28
click at [699, 645] on icon "file-done" at bounding box center [704, 645] width 10 height 11
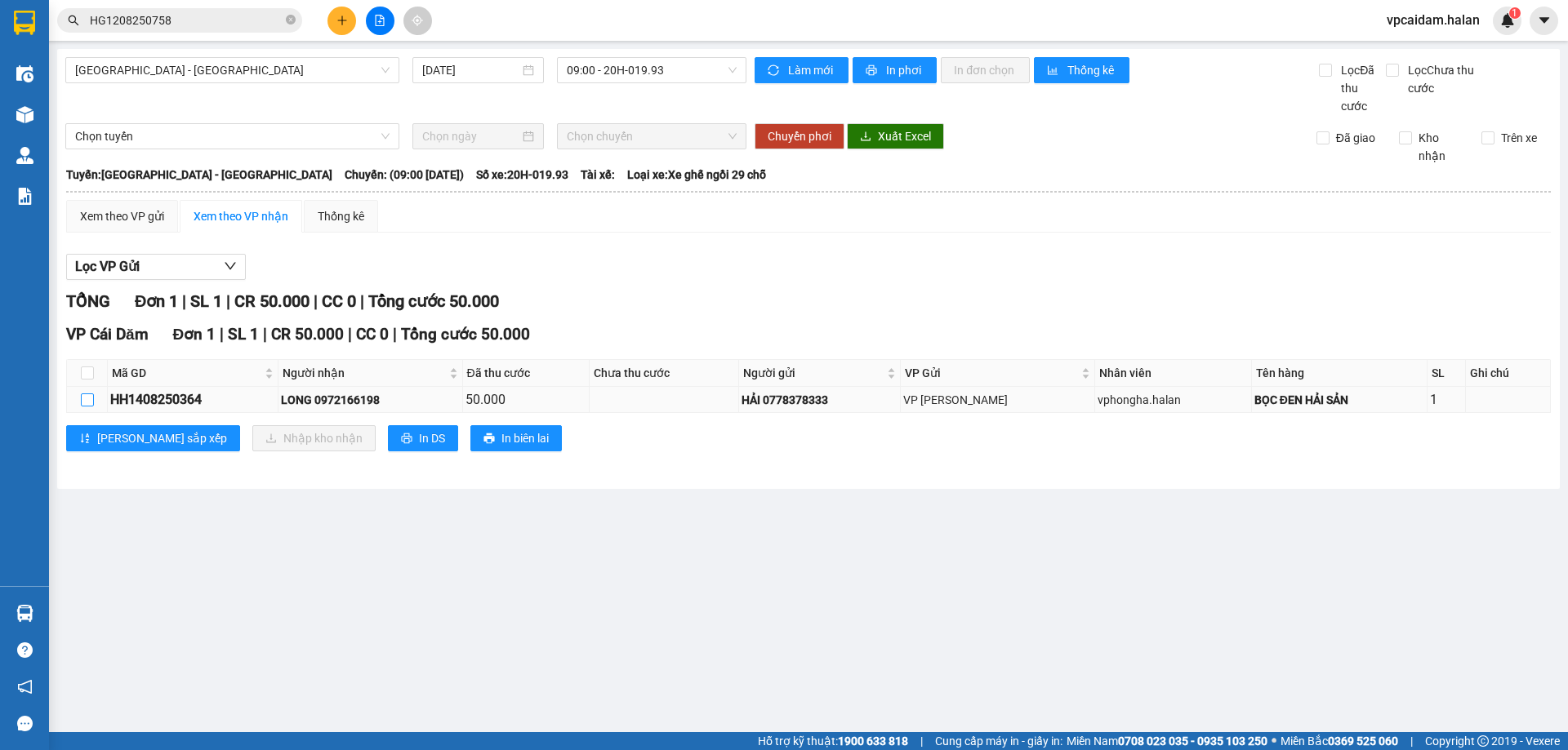
click at [86, 401] on input "checkbox" at bounding box center [87, 399] width 13 height 13
checkbox input "true"
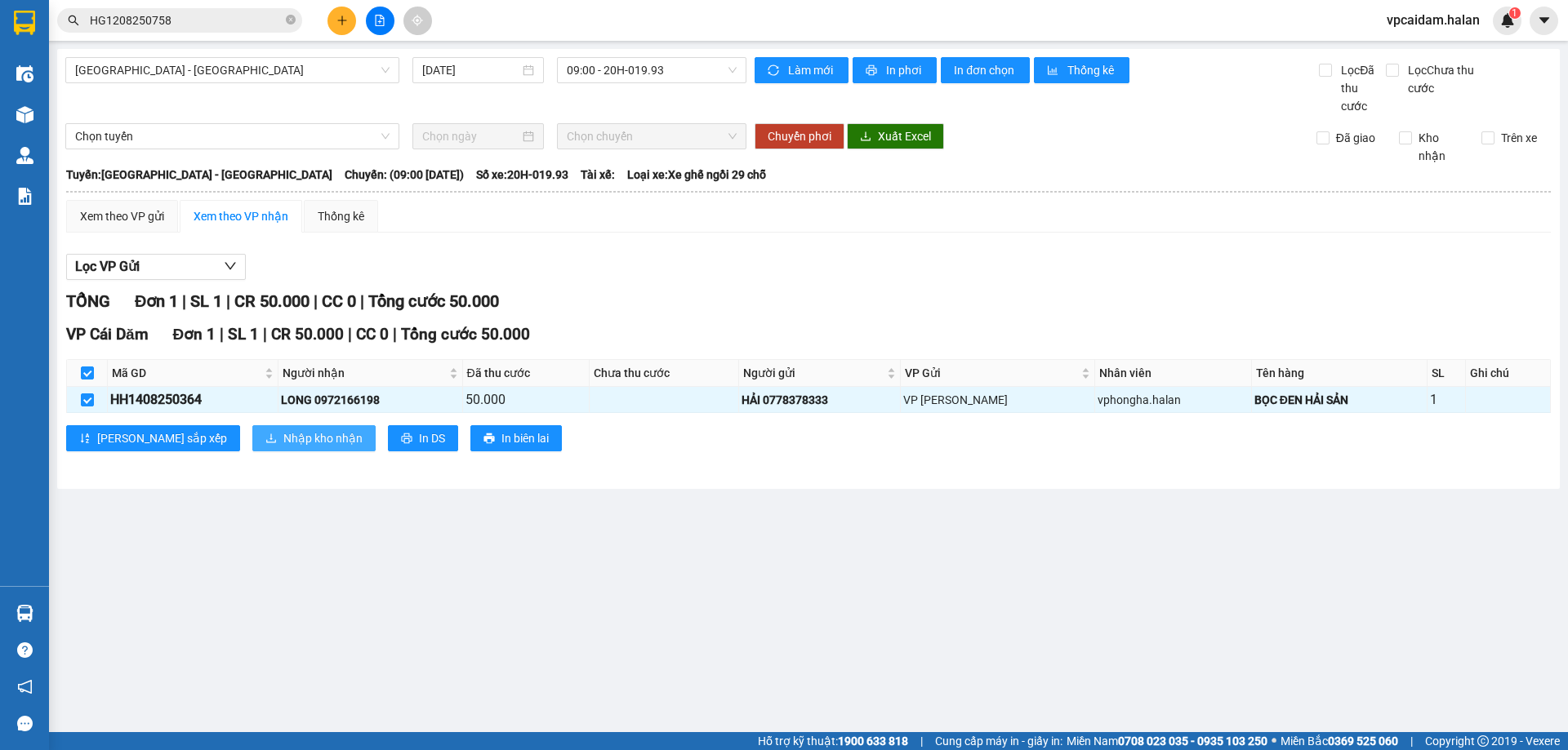
click at [283, 441] on span "Nhập kho nhận" at bounding box center [323, 438] width 79 height 18
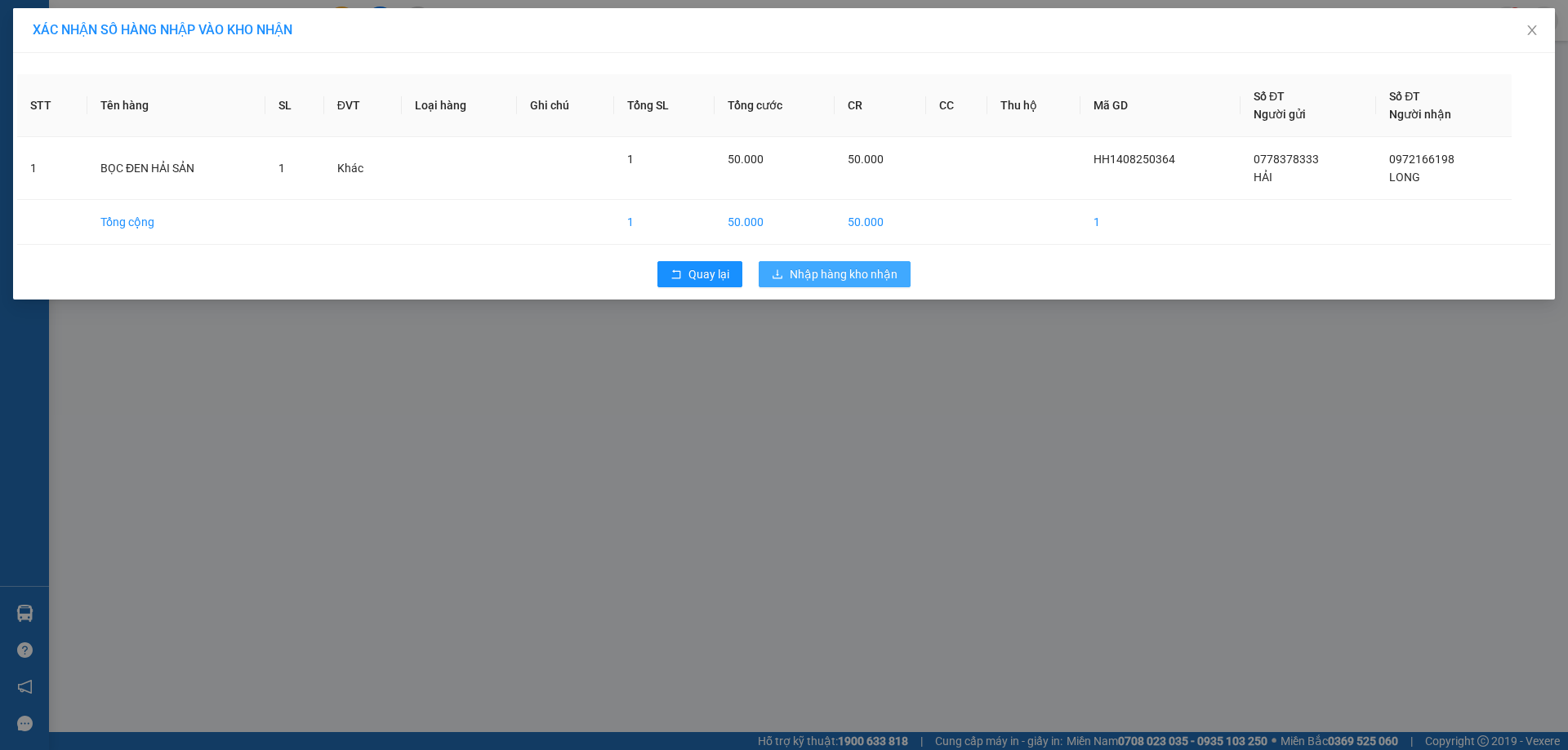
drag, startPoint x: 845, startPoint y: 275, endPoint x: 676, endPoint y: 435, distance: 232.7
click at [676, 435] on div "XÁC NHẬN SỐ HÀNG NHẬP VÀO KHO NHẬN STT Tên hàng SL ĐVT Loại hàng Ghi chú Tổng S…" at bounding box center [784, 375] width 1568 height 750
click at [813, 278] on span "Nhập hàng kho nhận" at bounding box center [843, 274] width 108 height 18
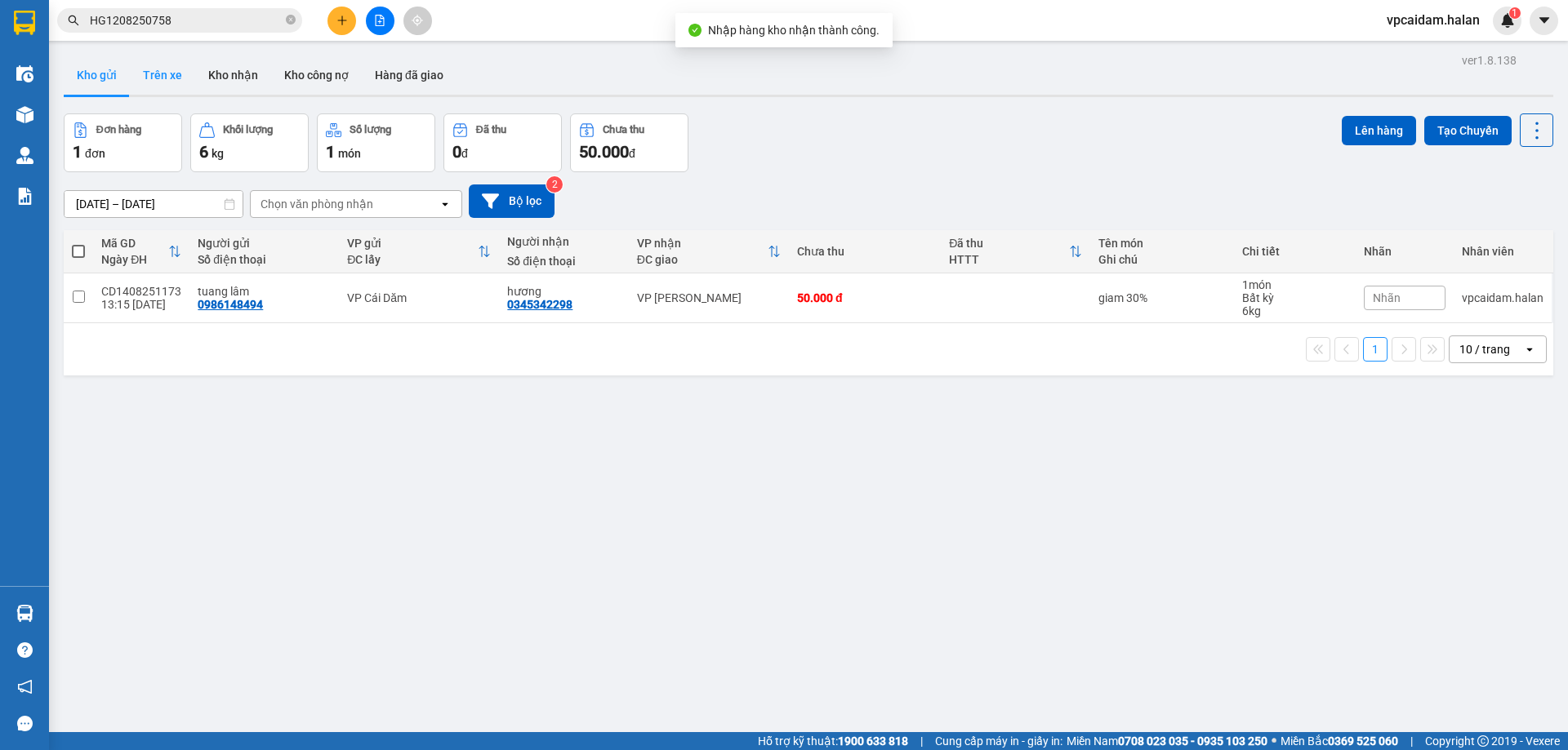
click at [161, 75] on button "Trên xe" at bounding box center [162, 75] width 65 height 39
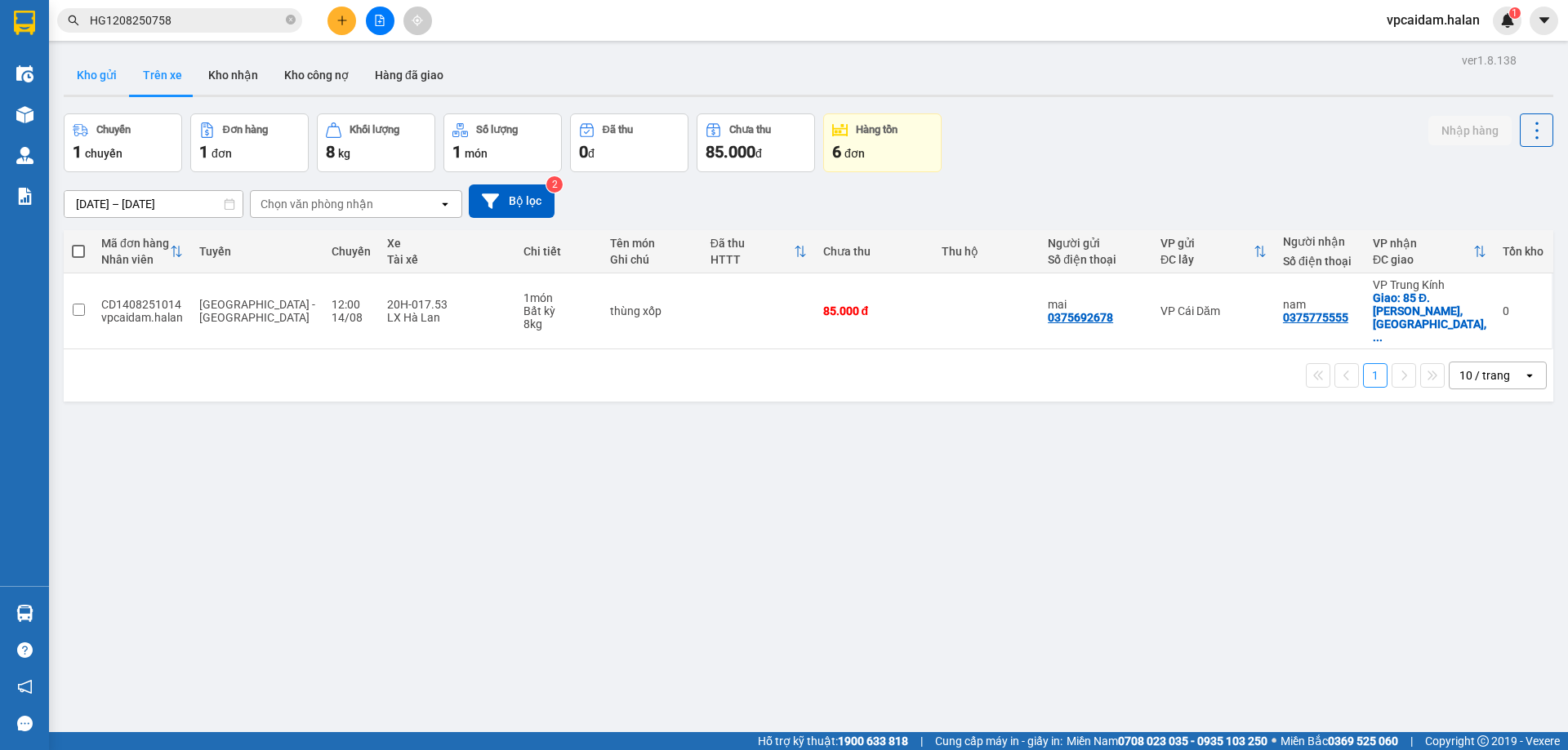
click at [115, 72] on button "Kho gửi" at bounding box center [96, 75] width 66 height 39
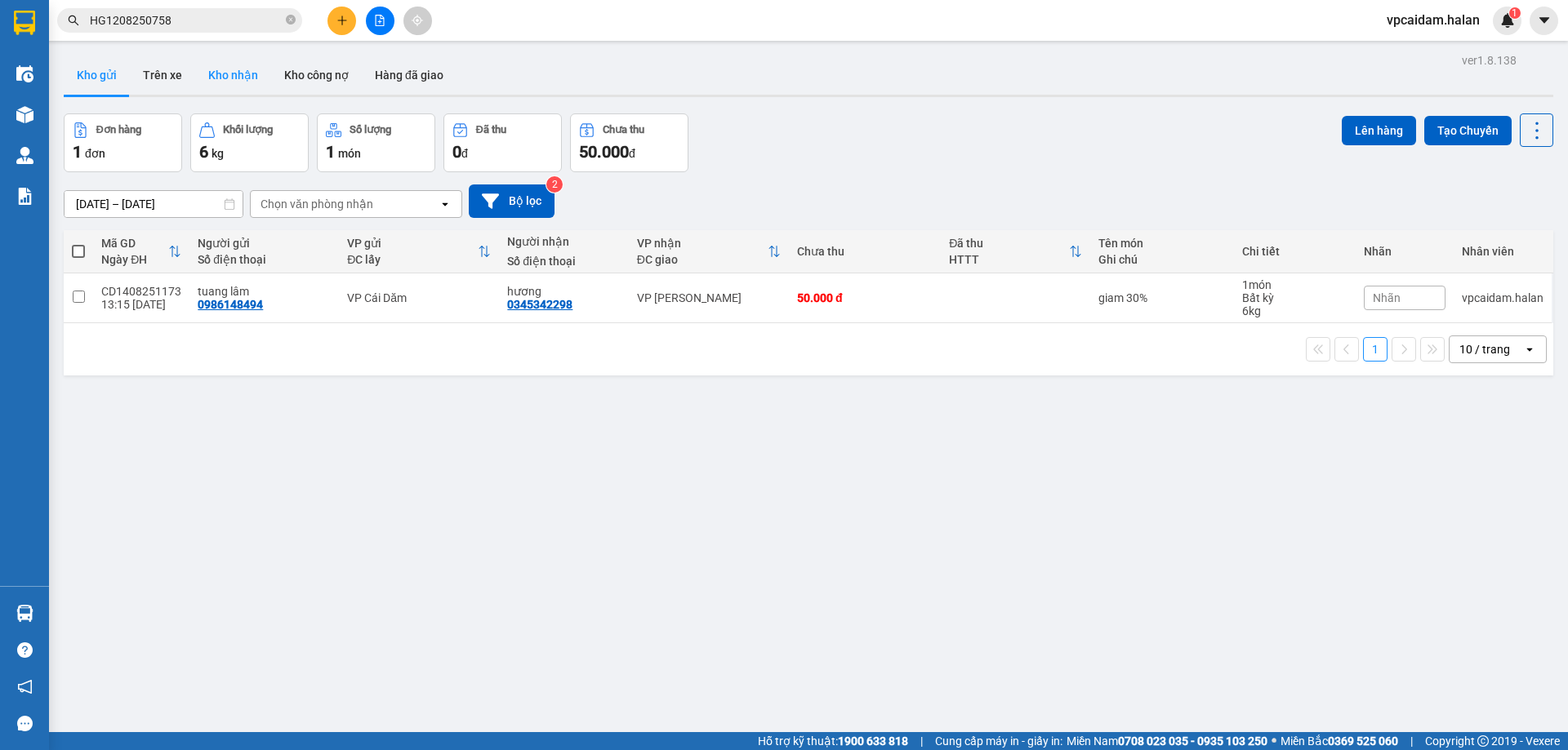
click at [227, 72] on button "Kho nhận" at bounding box center [233, 75] width 76 height 39
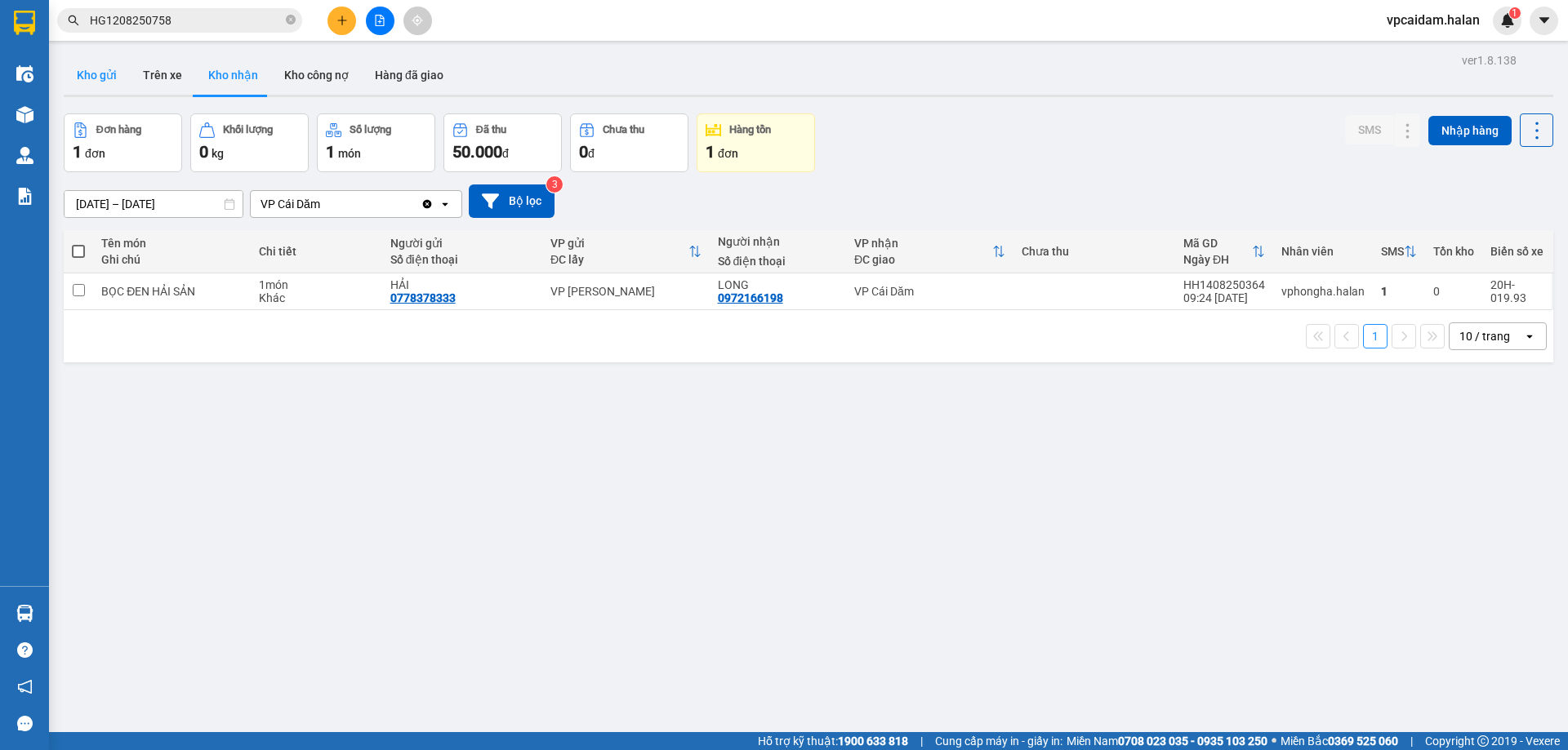
click at [96, 82] on button "Kho gửi" at bounding box center [96, 75] width 66 height 39
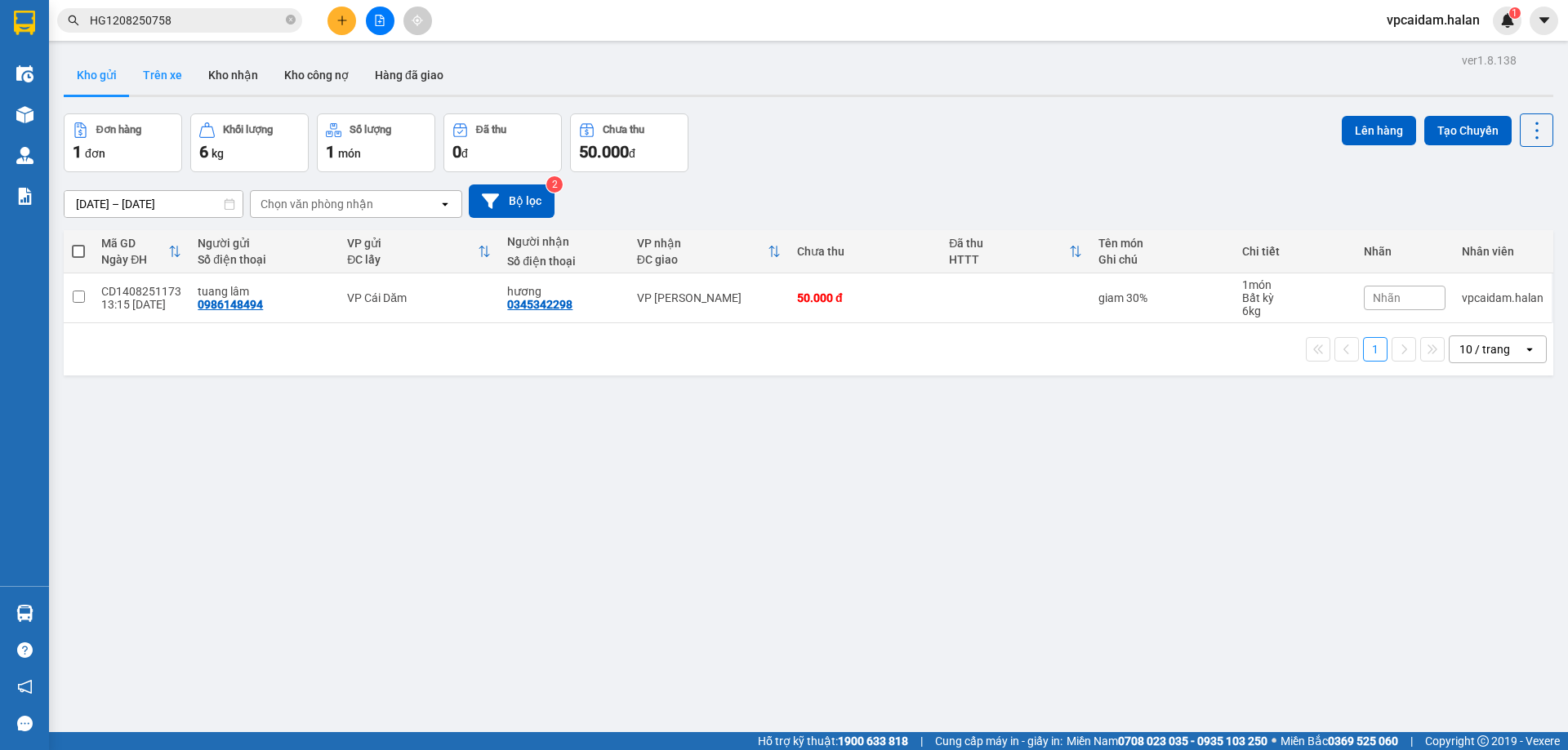
click at [172, 72] on button "Trên xe" at bounding box center [162, 75] width 65 height 39
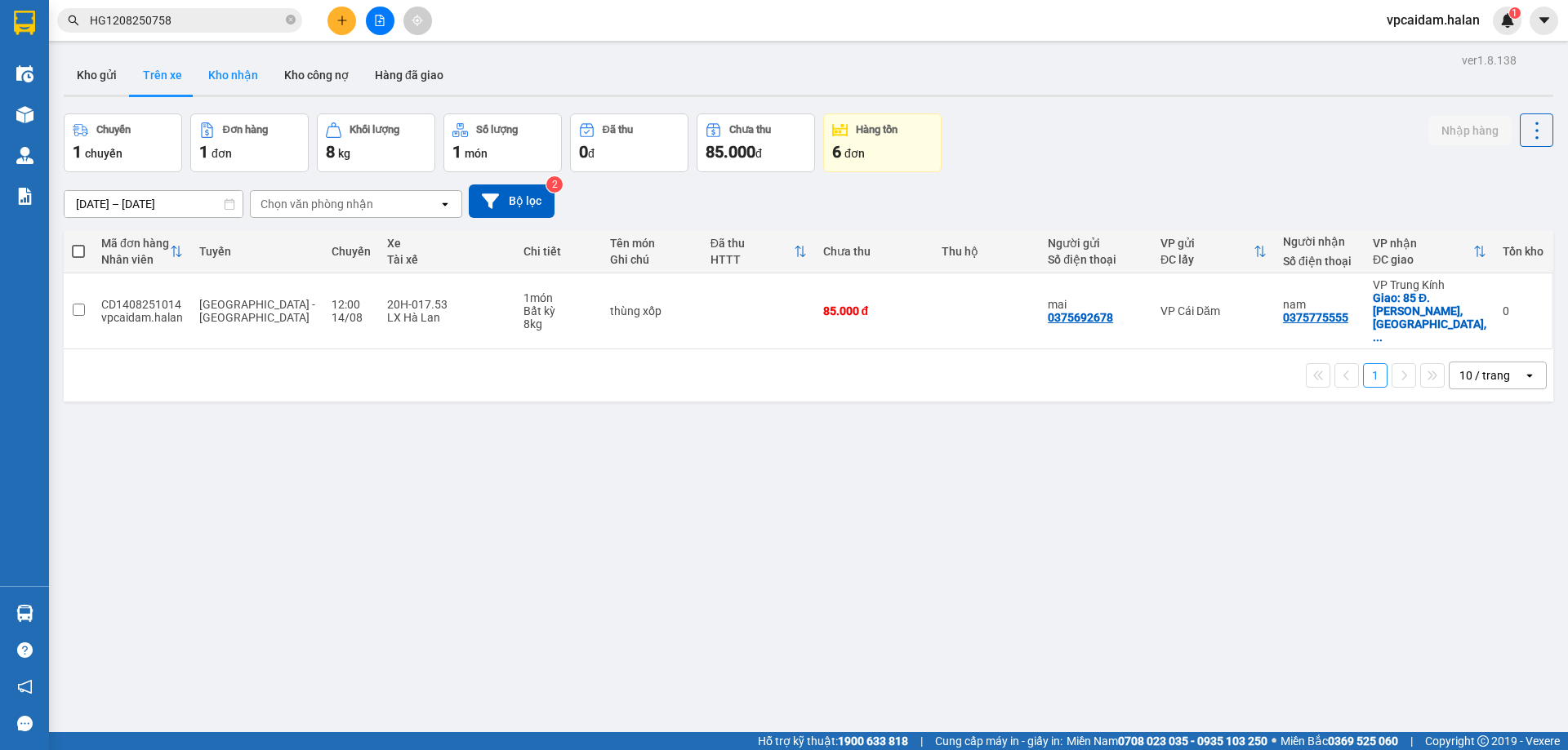
click at [234, 78] on button "Kho nhận" at bounding box center [233, 75] width 76 height 39
type input "[DATE] – [DATE]"
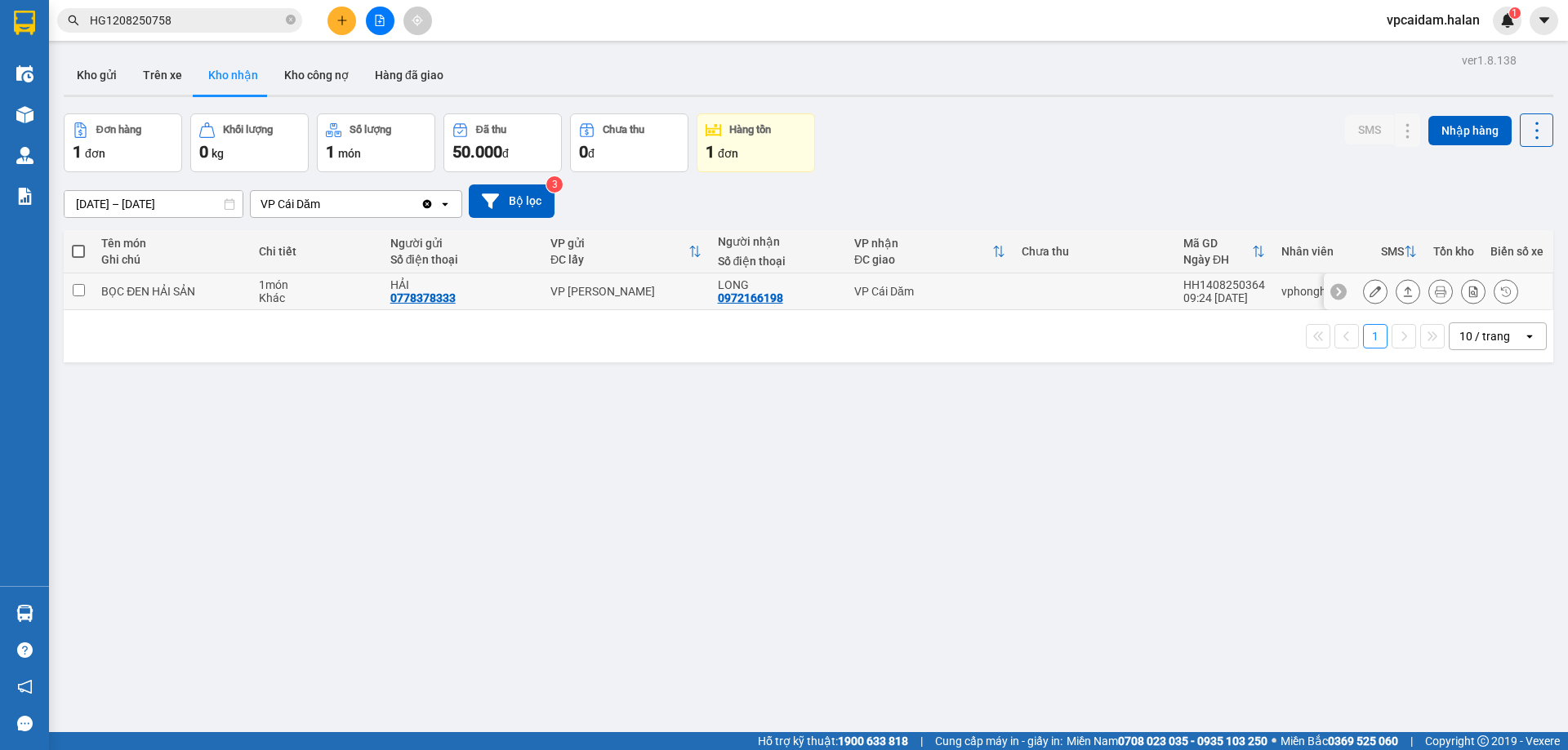
click at [1175, 288] on td "HH1408250364 09:24 [DATE]" at bounding box center [1223, 292] width 98 height 37
checkbox input "true"
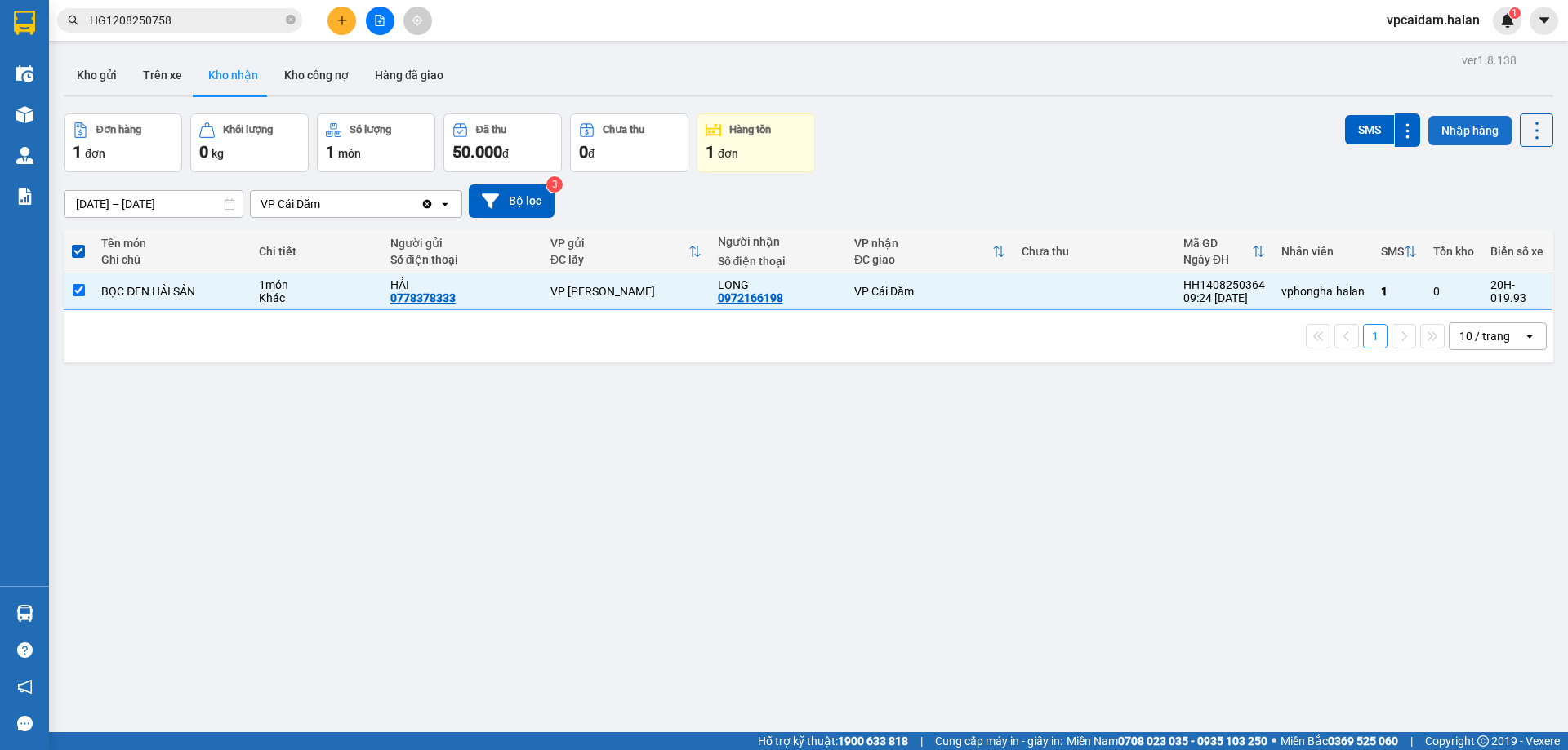
click at [1437, 129] on button "Nhập hàng" at bounding box center [1469, 130] width 83 height 29
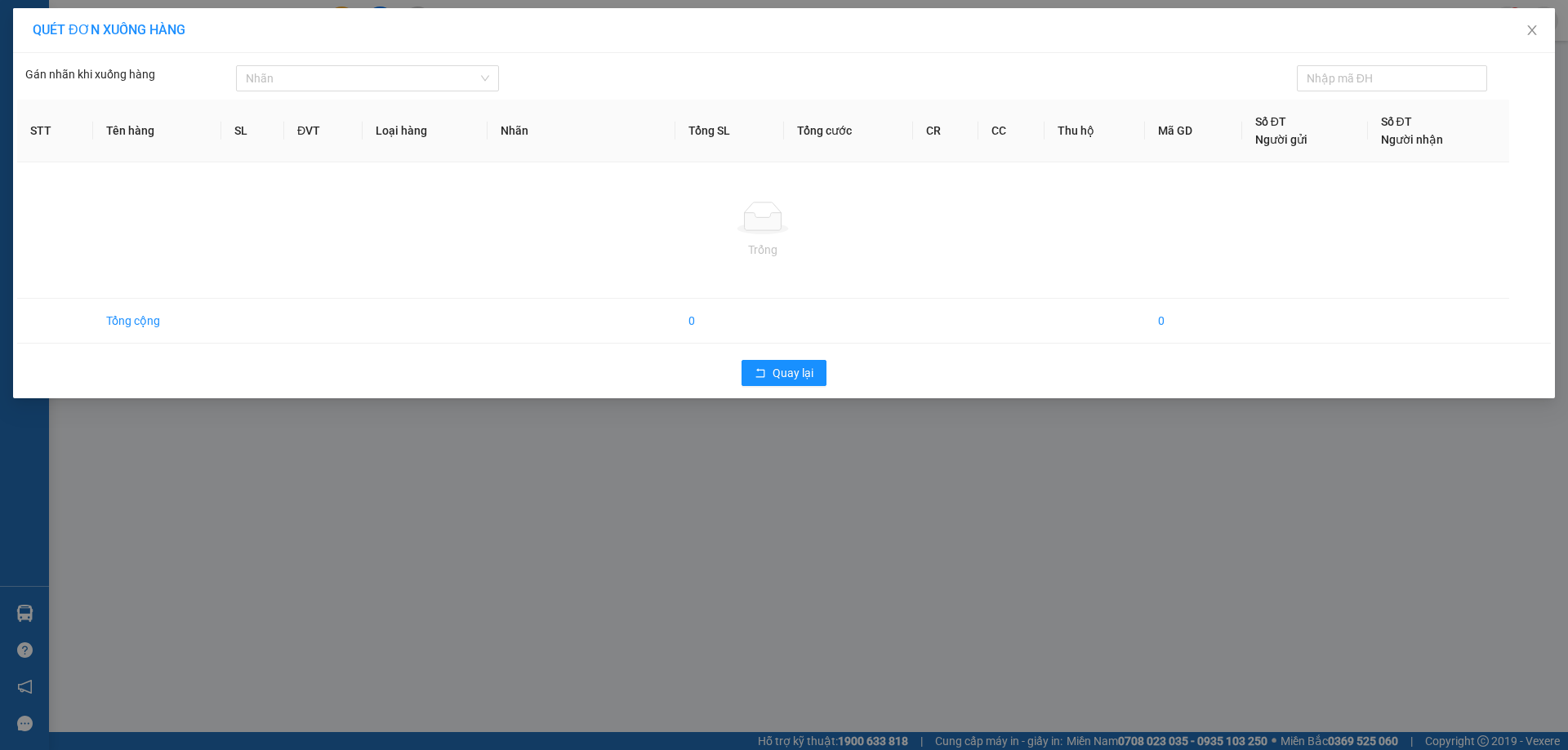
click at [1437, 129] on div "Số ĐT Người nhận" at bounding box center [1438, 130] width 116 height 36
click at [322, 526] on div "QUÉT ĐƠN XUỐNG HÀNG Gán nhãn khi xuống hàng Nhãn STT Tên hàng SL ĐVT Loại …" at bounding box center [784, 375] width 1568 height 750
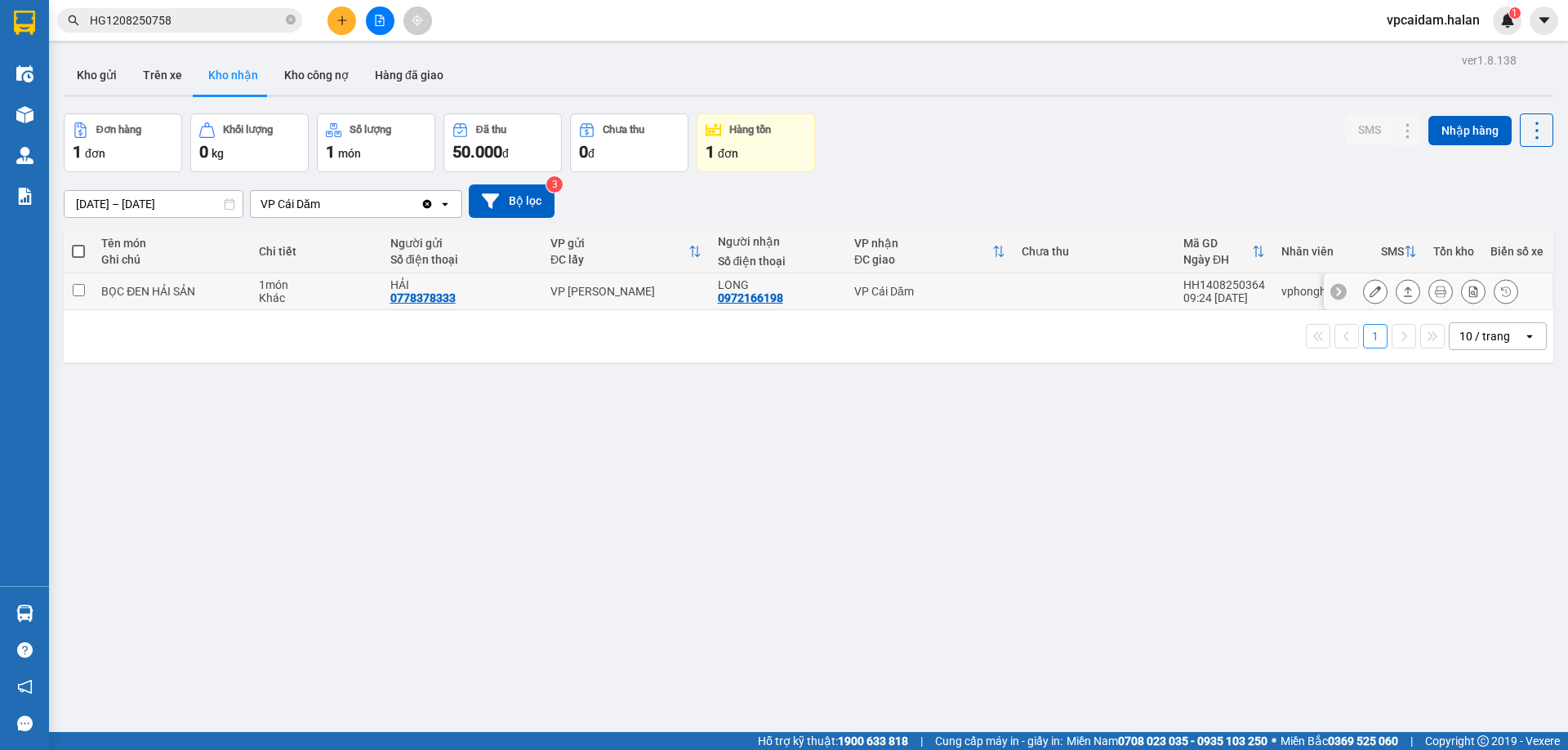
click at [181, 286] on div "BỌC ĐEN HẢI SẢN" at bounding box center [171, 291] width 140 height 13
checkbox input "true"
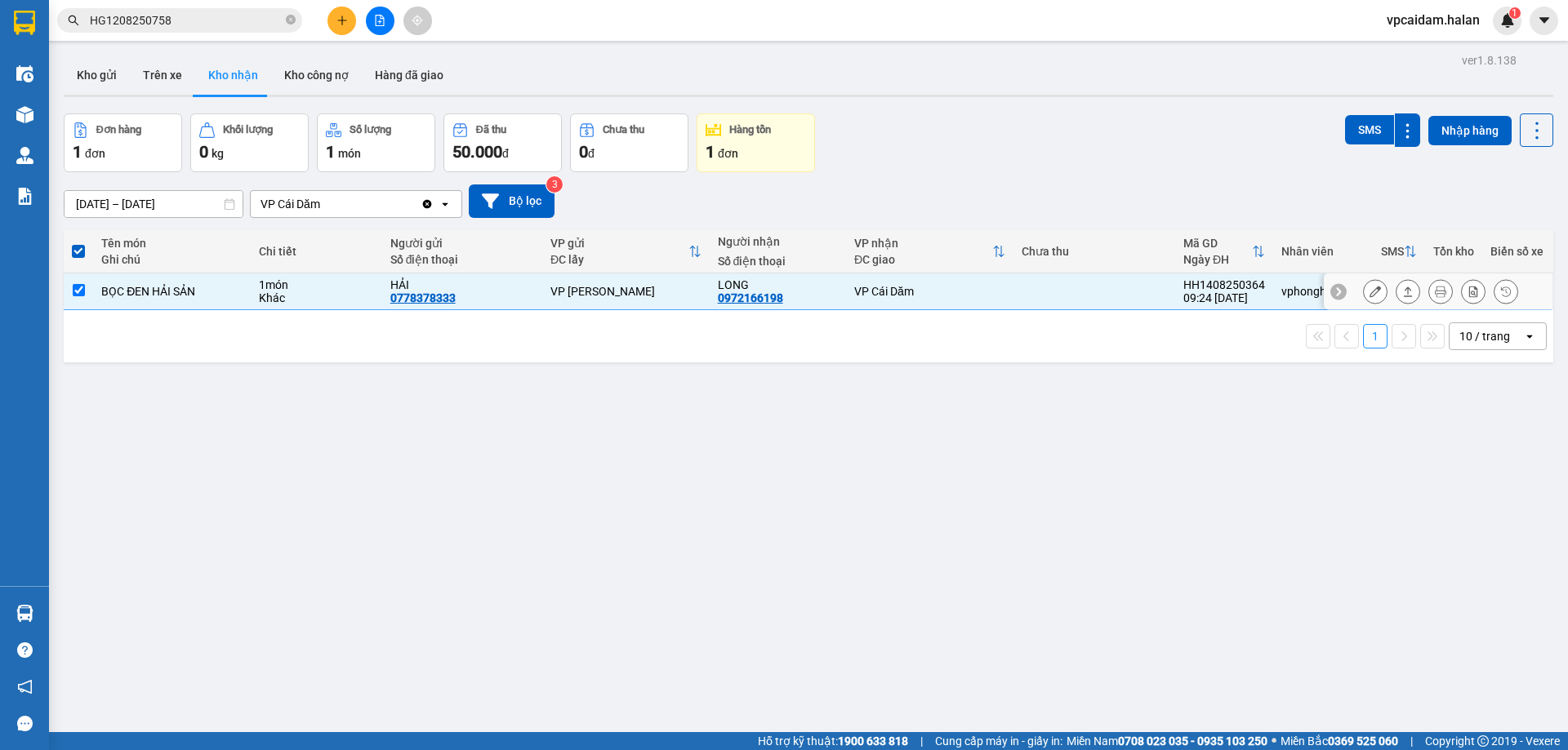
click at [1402, 293] on icon at bounding box center [1407, 291] width 11 height 11
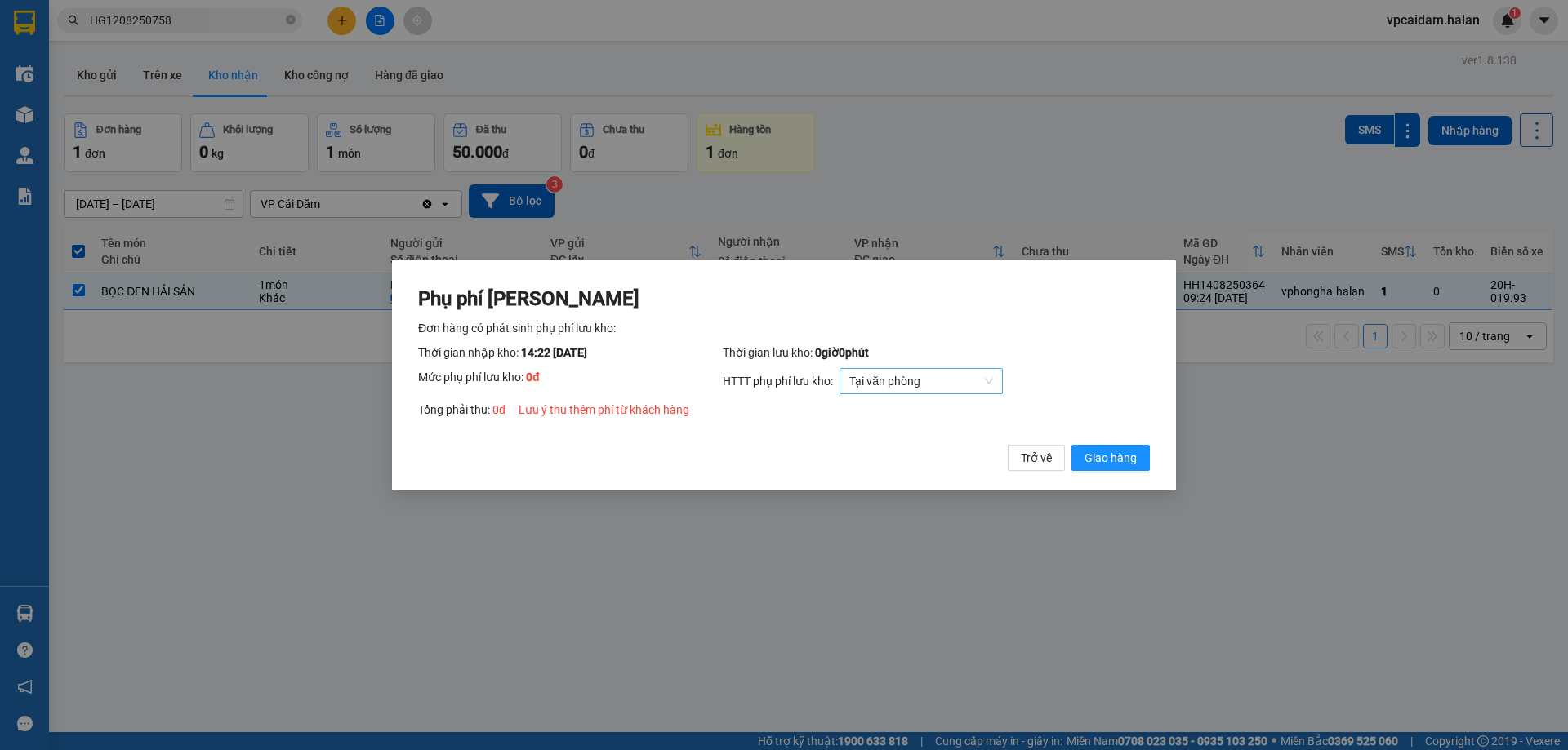
click at [962, 376] on span "Tại văn phòng" at bounding box center [921, 381] width 144 height 25
click at [918, 486] on div "Chuyển khoản" at bounding box center [923, 492] width 144 height 18
click at [1108, 460] on span "Giao hàng" at bounding box center [1110, 457] width 52 height 18
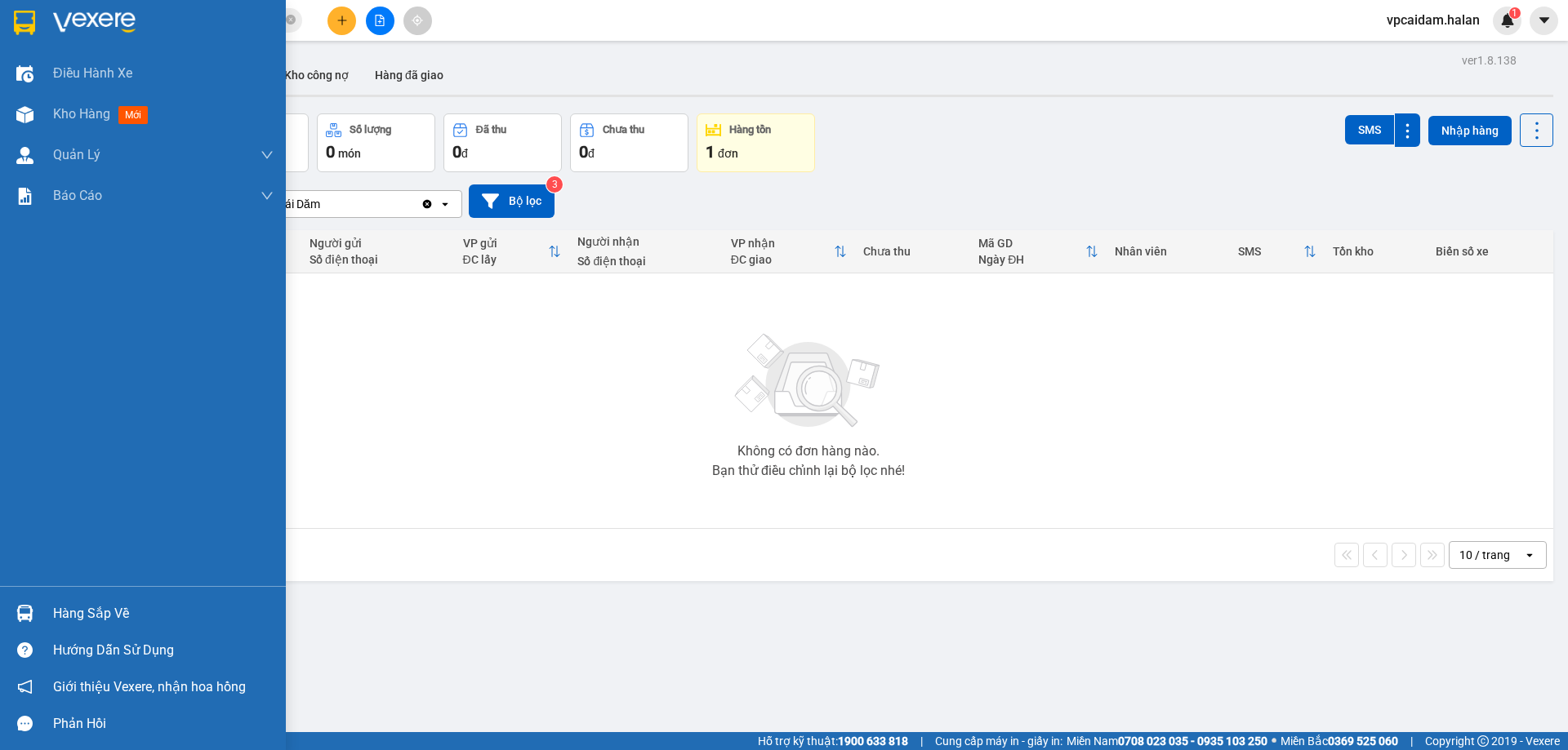
click at [57, 605] on div "Hàng sắp về" at bounding box center [163, 613] width 220 height 25
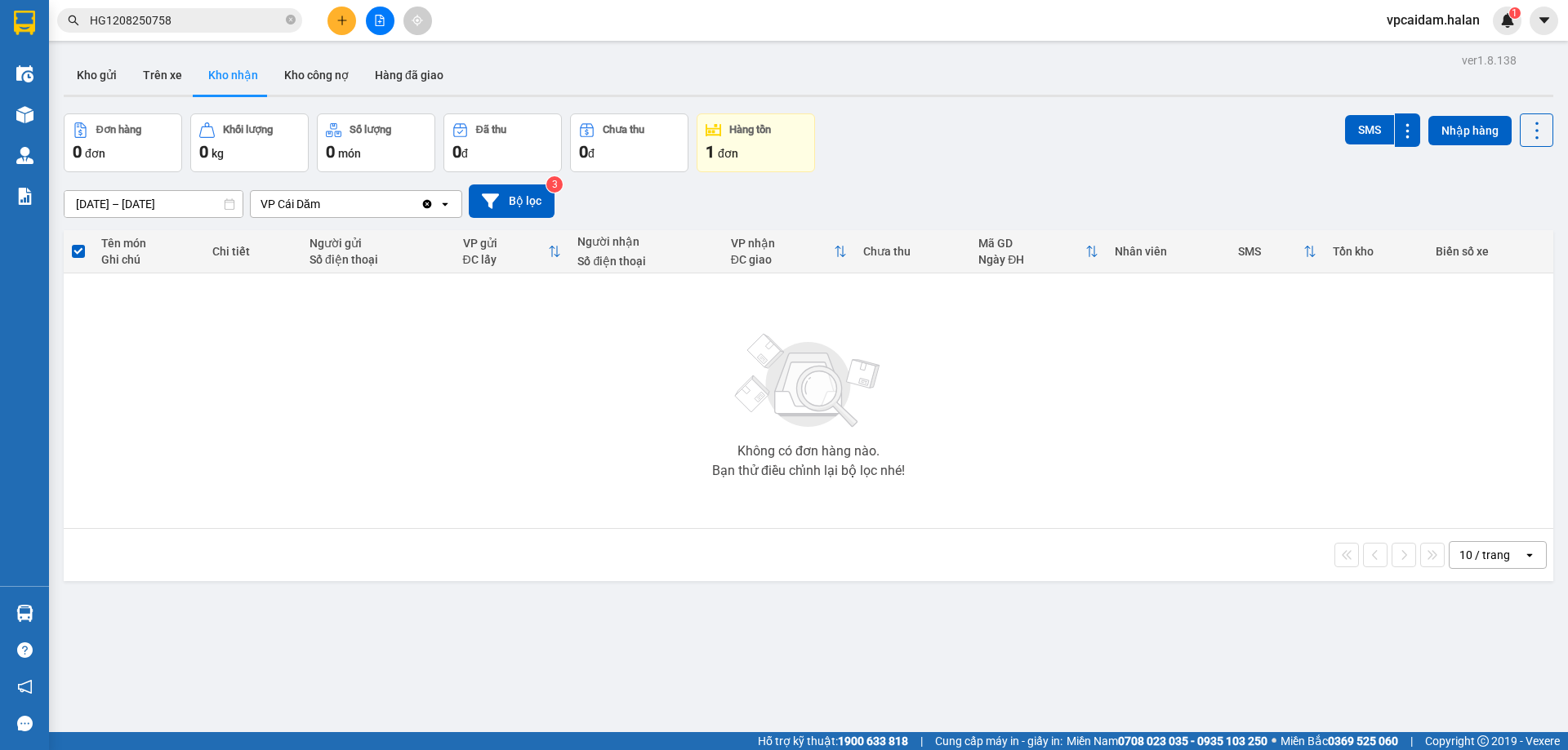
click at [535, 372] on section "Kết quả tìm kiếm ( 1 ) Bộ lọc Mã ĐH Trạng thái Món hàng Thu hộ Tổng cước Chưa c…" at bounding box center [784, 375] width 1568 height 750
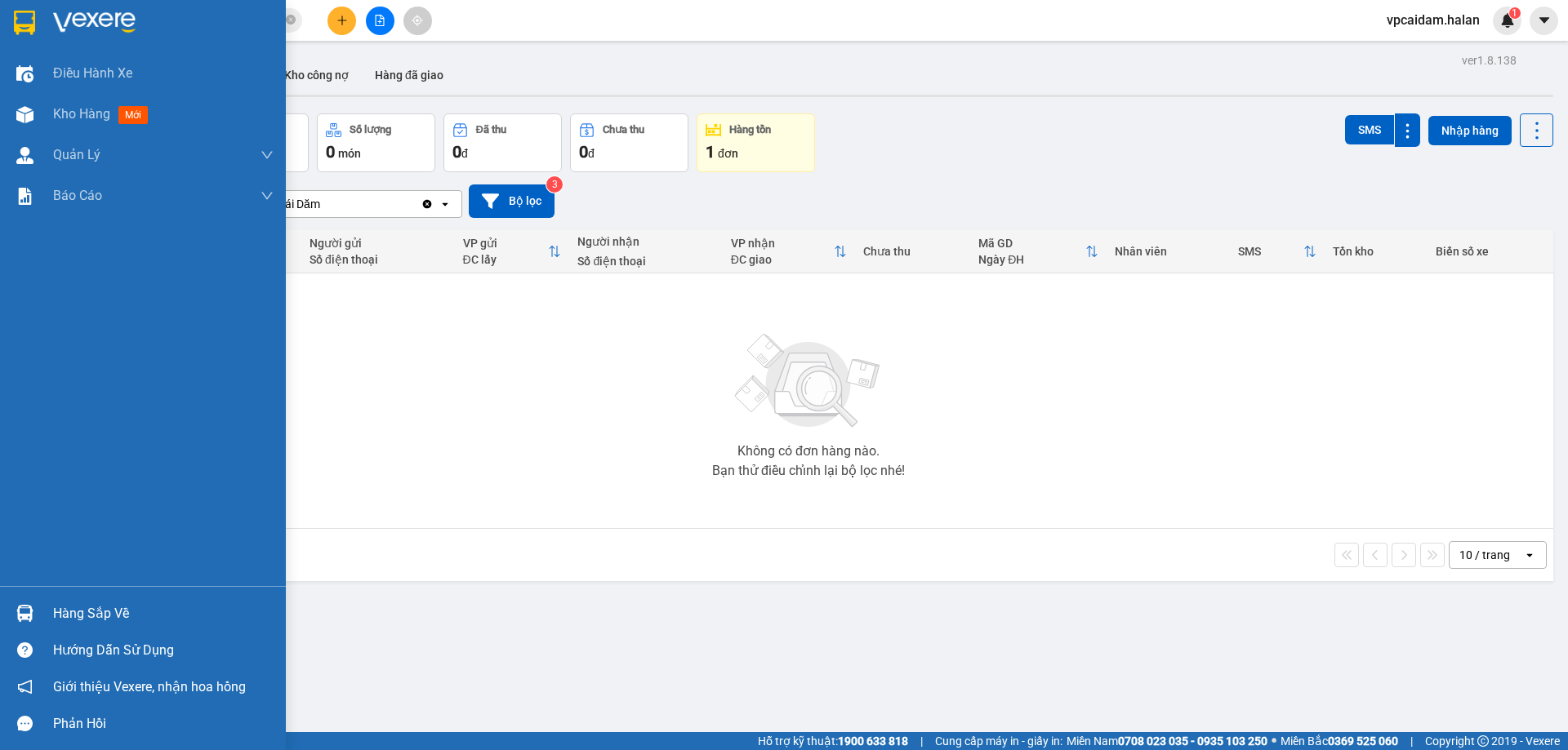
click at [100, 615] on div "Hàng sắp về" at bounding box center [163, 613] width 220 height 25
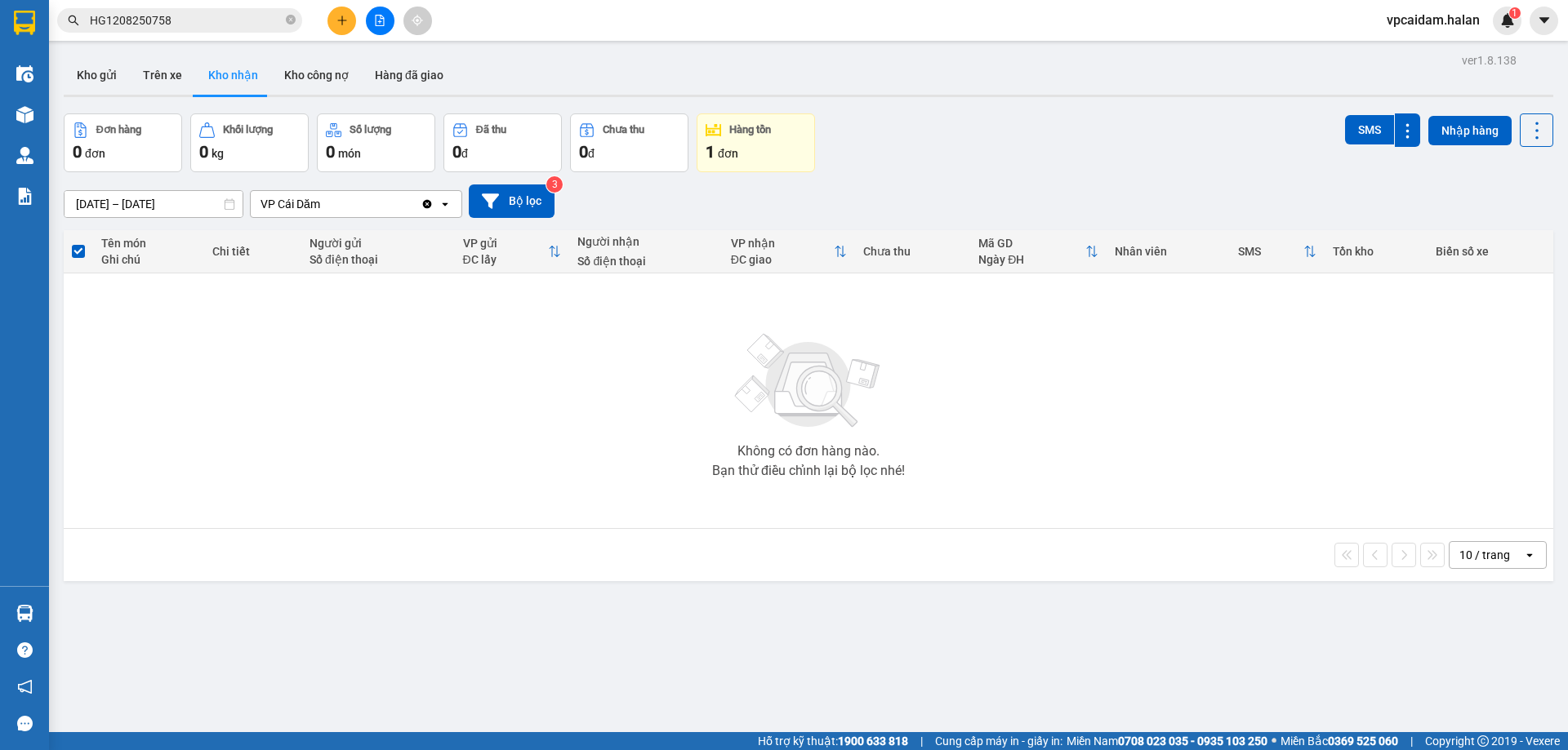
click at [523, 449] on section "Kết quả tìm kiếm ( 1 ) Bộ lọc Mã ĐH Trạng thái Món hàng Thu hộ Tổng cước Chưa c…" at bounding box center [784, 375] width 1568 height 750
drag, startPoint x: 126, startPoint y: 56, endPoint x: 116, endPoint y: 71, distance: 18.0
click at [134, 65] on div "Kho gửi Trên xe Kho nhận Kho công nợ Hàng đã giao" at bounding box center [808, 77] width 1490 height 43
click at [76, 71] on button "Kho gửi" at bounding box center [96, 75] width 66 height 39
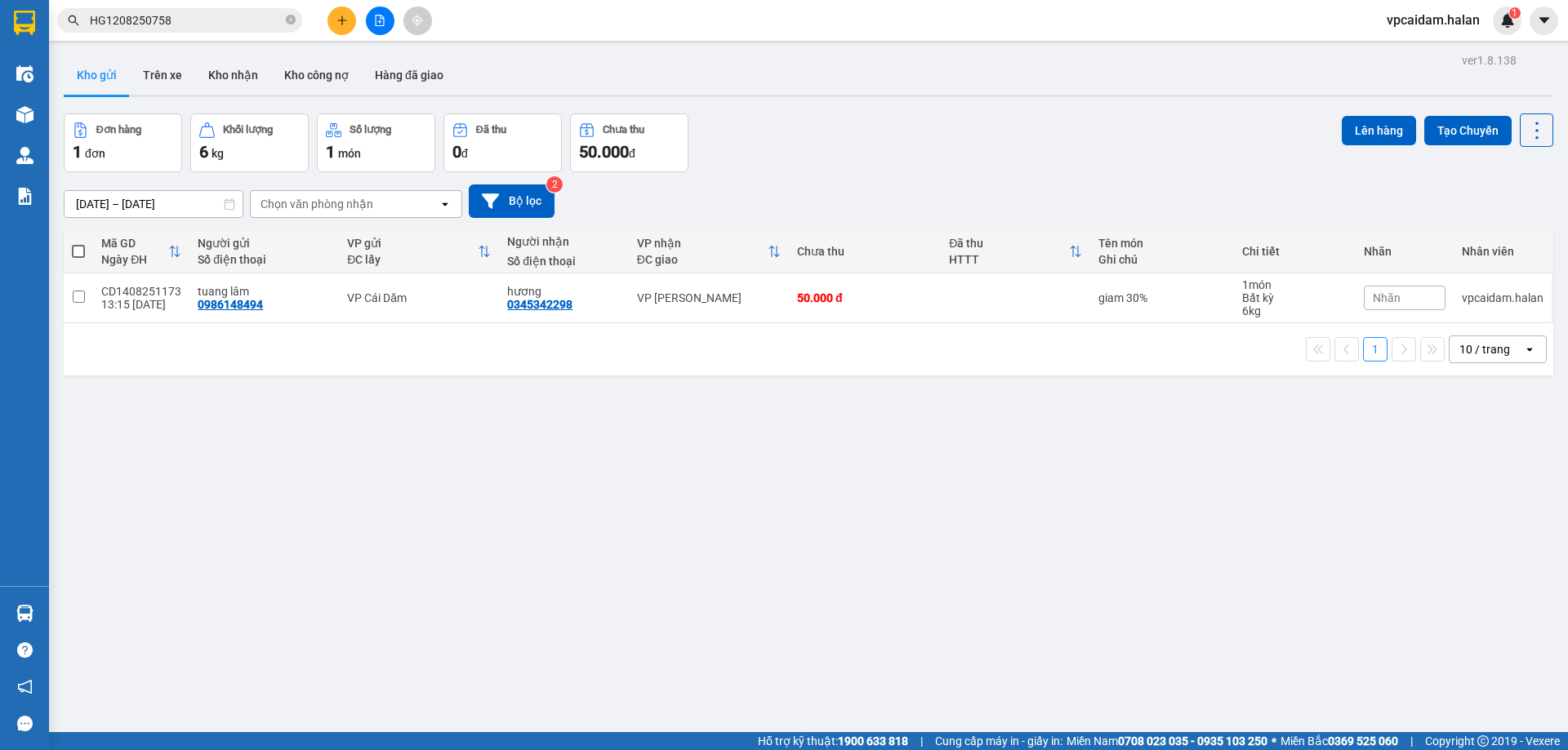
click at [188, 17] on input "HG1208250758" at bounding box center [186, 20] width 192 height 18
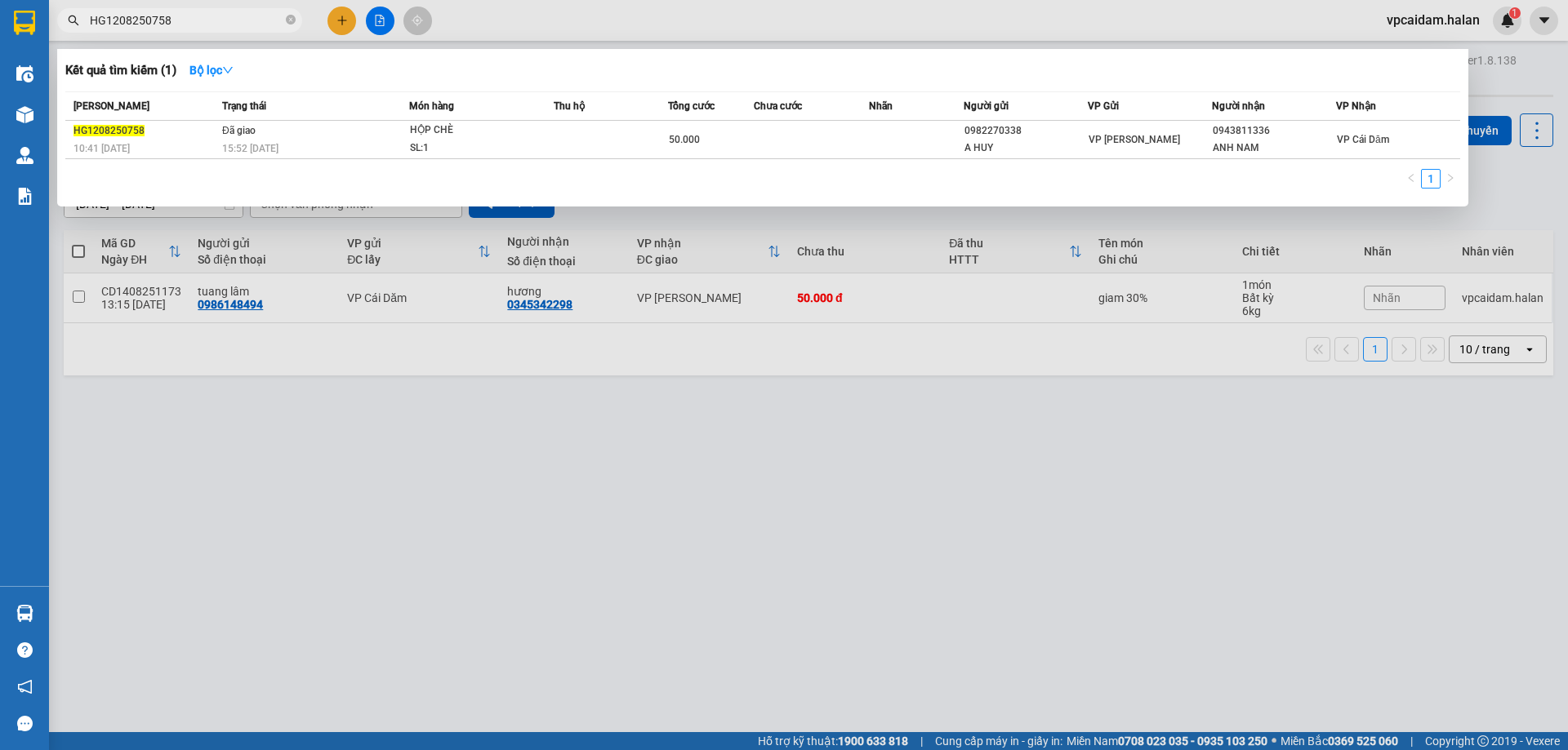
click at [188, 17] on input "HG1208250758" at bounding box center [186, 20] width 192 height 18
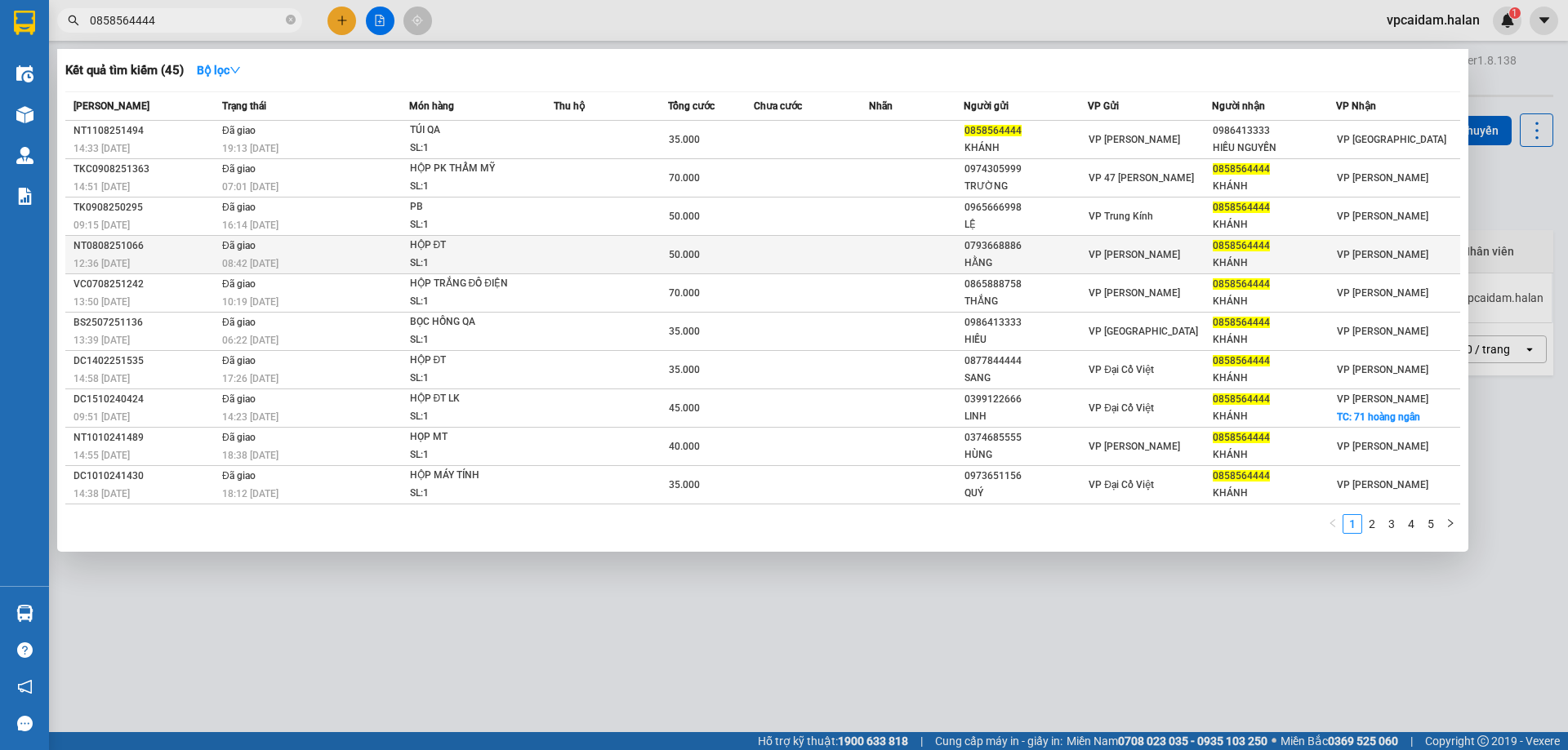
type input "0858564444"
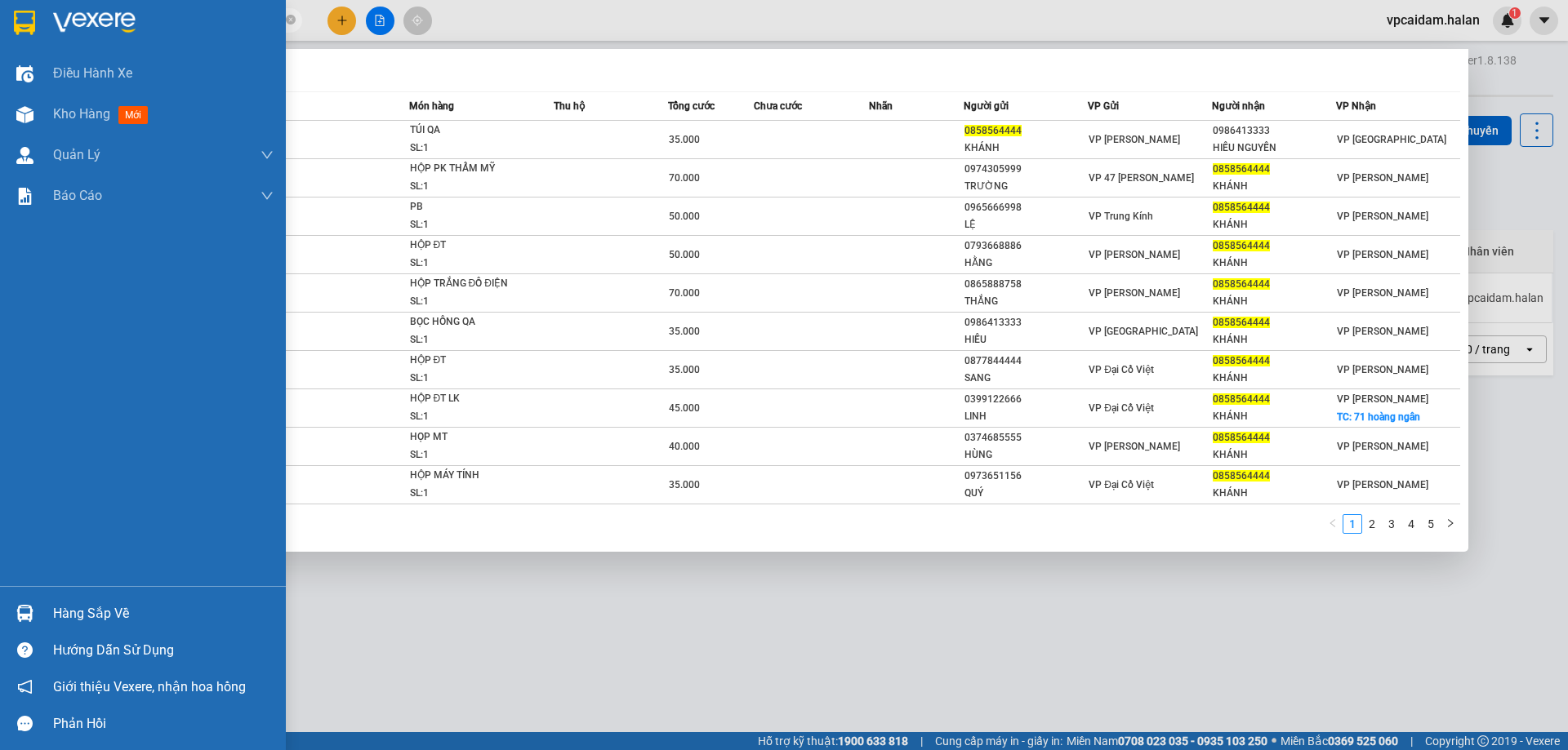
click at [81, 620] on div "Hàng sắp về" at bounding box center [163, 613] width 220 height 25
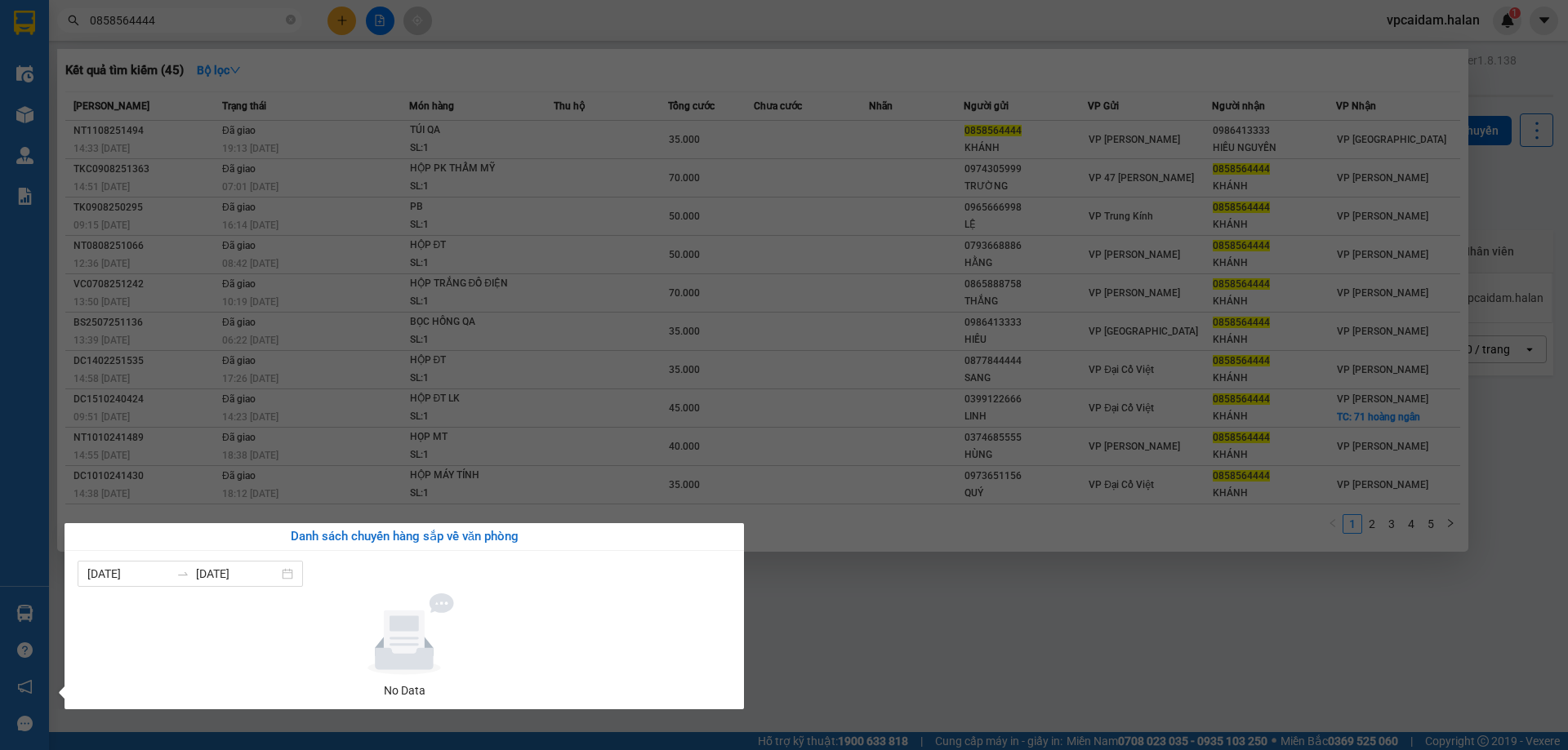
click at [962, 592] on section "Kết quả tìm kiếm ( 45 ) Bộ lọc Mã ĐH Trạng thái Món hàng Thu hộ Tổng cước Chưa …" at bounding box center [784, 375] width 1568 height 750
